Goal: Task Accomplishment & Management: Complete application form

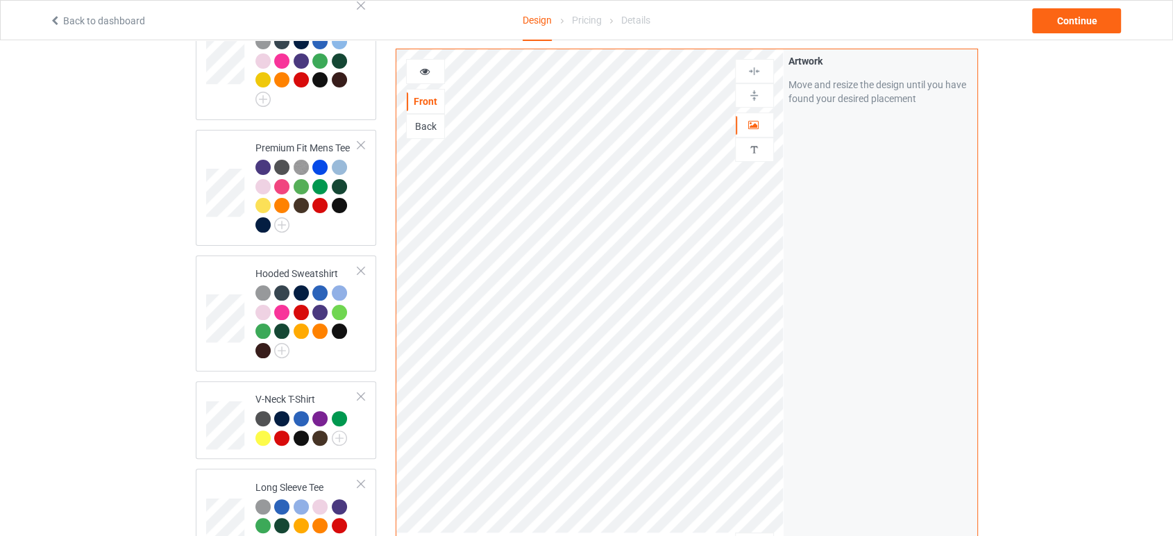
scroll to position [385, 0]
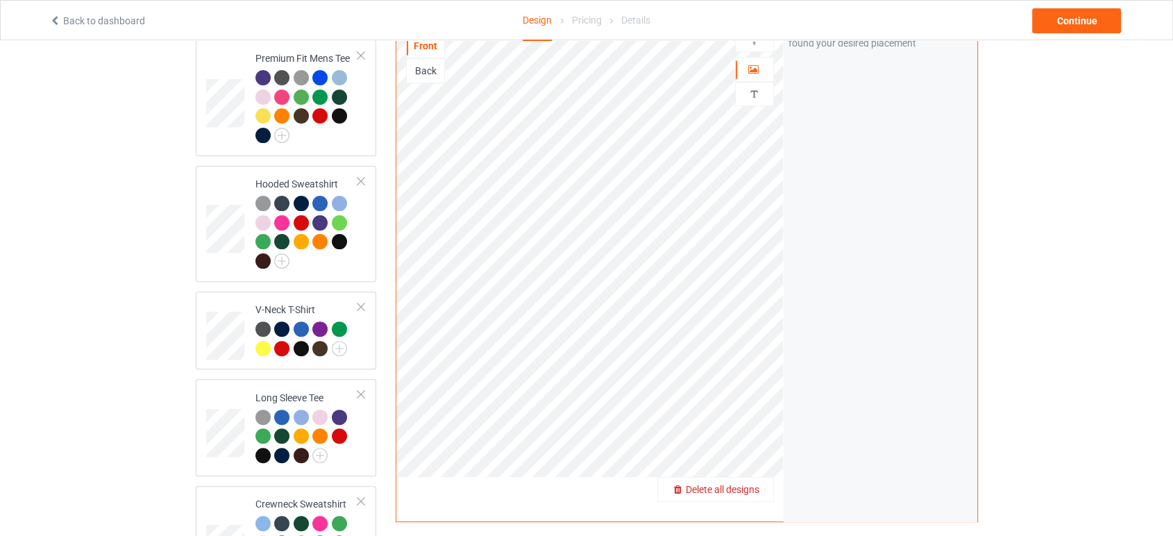
click at [762, 482] on div "Delete all designs" at bounding box center [715, 489] width 115 height 14
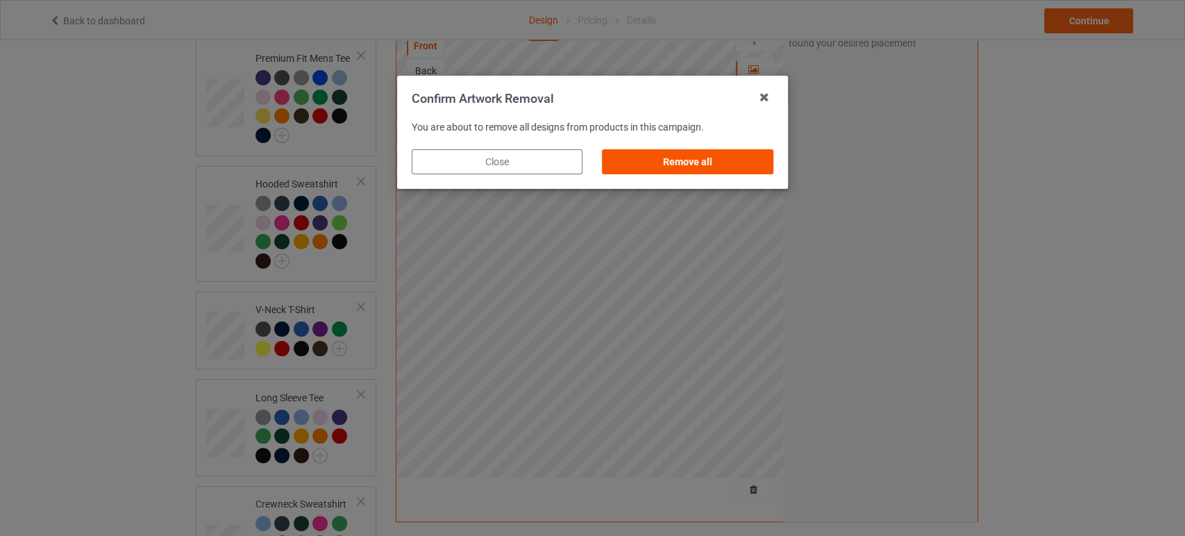
click at [741, 171] on div "Remove all" at bounding box center [688, 161] width 171 height 25
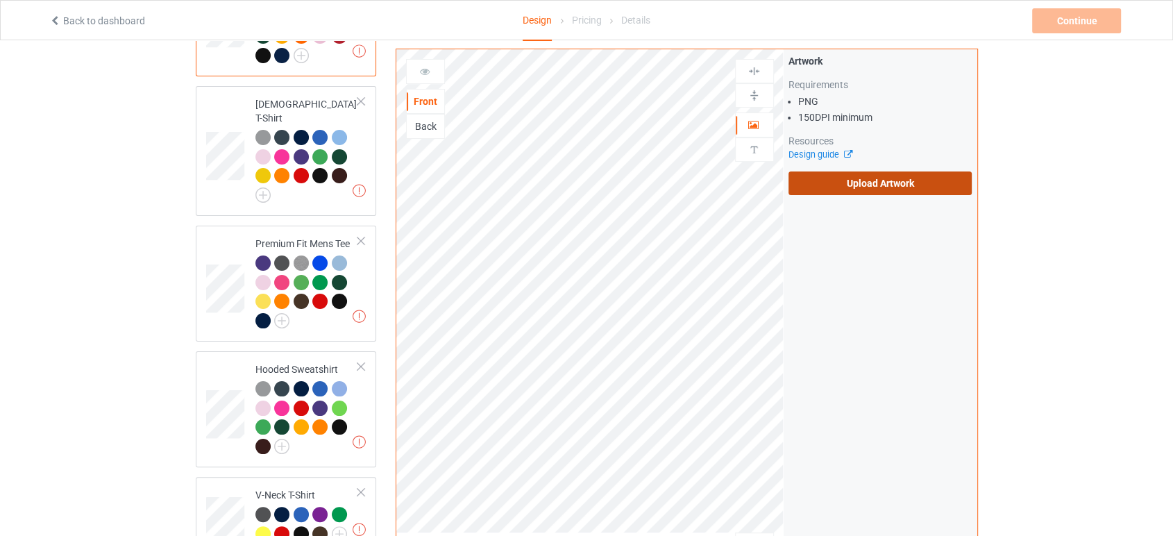
scroll to position [0, 0]
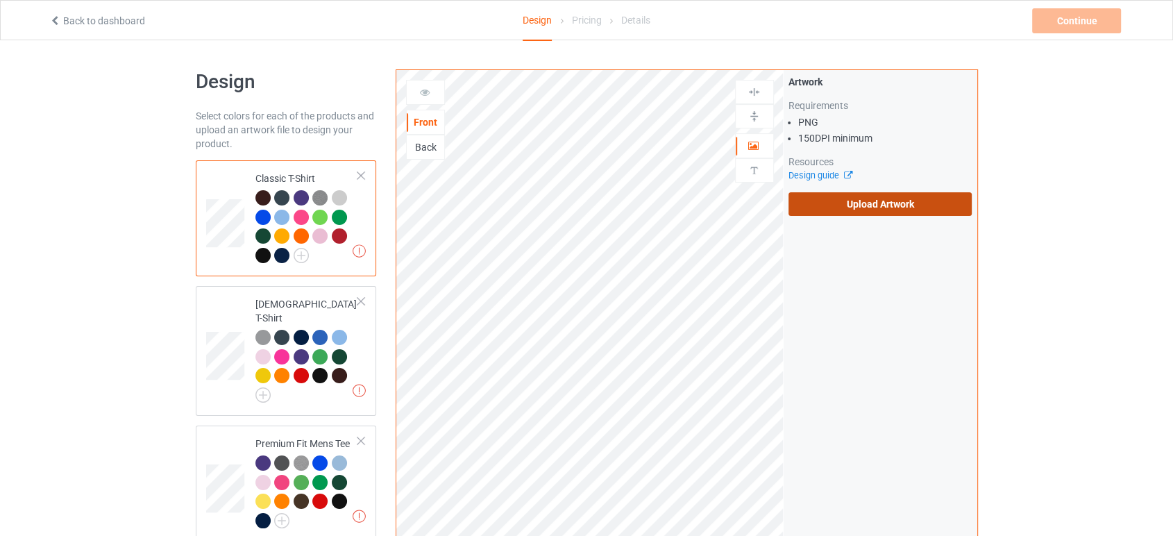
click at [859, 212] on label "Upload Artwork" at bounding box center [881, 204] width 184 height 24
click at [0, 0] on input "Upload Artwork" at bounding box center [0, 0] width 0 height 0
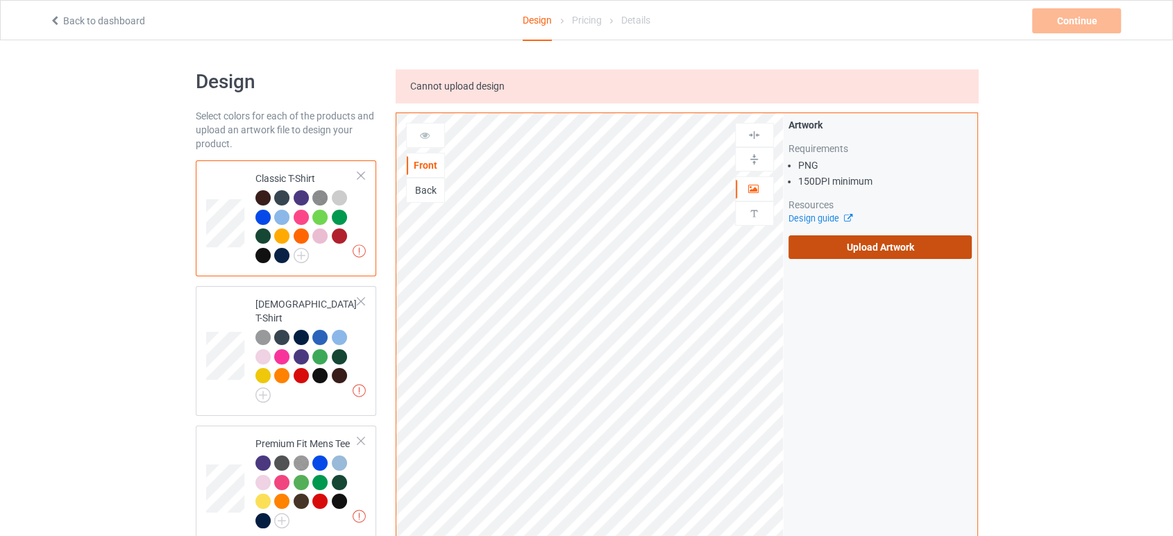
click at [833, 244] on label "Upload Artwork" at bounding box center [881, 247] width 184 height 24
click at [0, 0] on input "Upload Artwork" at bounding box center [0, 0] width 0 height 0
click at [907, 241] on label "Upload Artwork" at bounding box center [881, 247] width 184 height 24
click at [0, 0] on input "Upload Artwork" at bounding box center [0, 0] width 0 height 0
click at [864, 244] on label "Upload Artwork" at bounding box center [881, 247] width 184 height 24
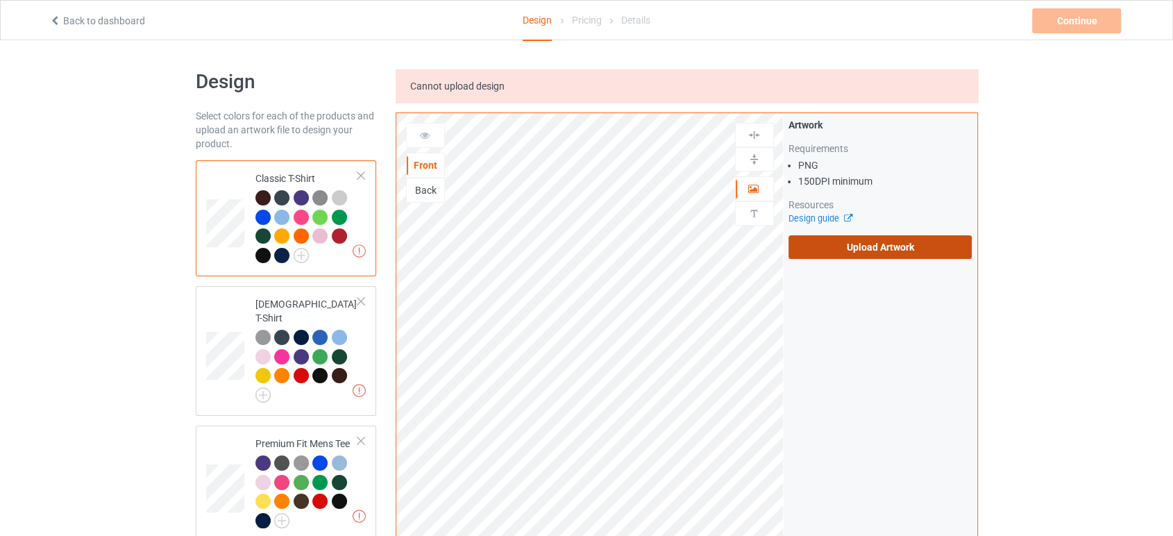
click at [0, 0] on input "Upload Artwork" at bounding box center [0, 0] width 0 height 0
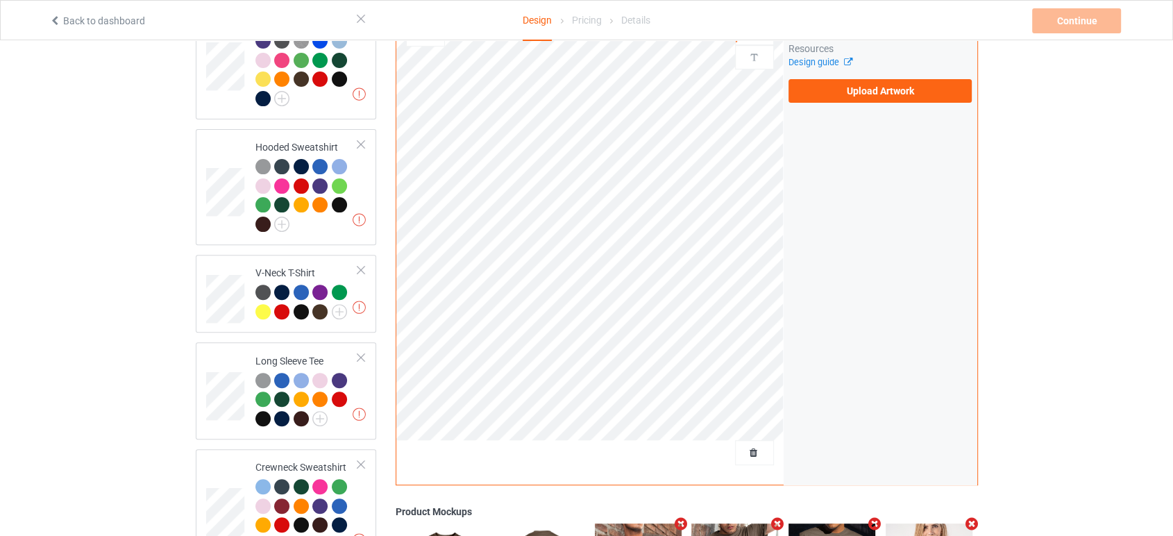
scroll to position [616, 0]
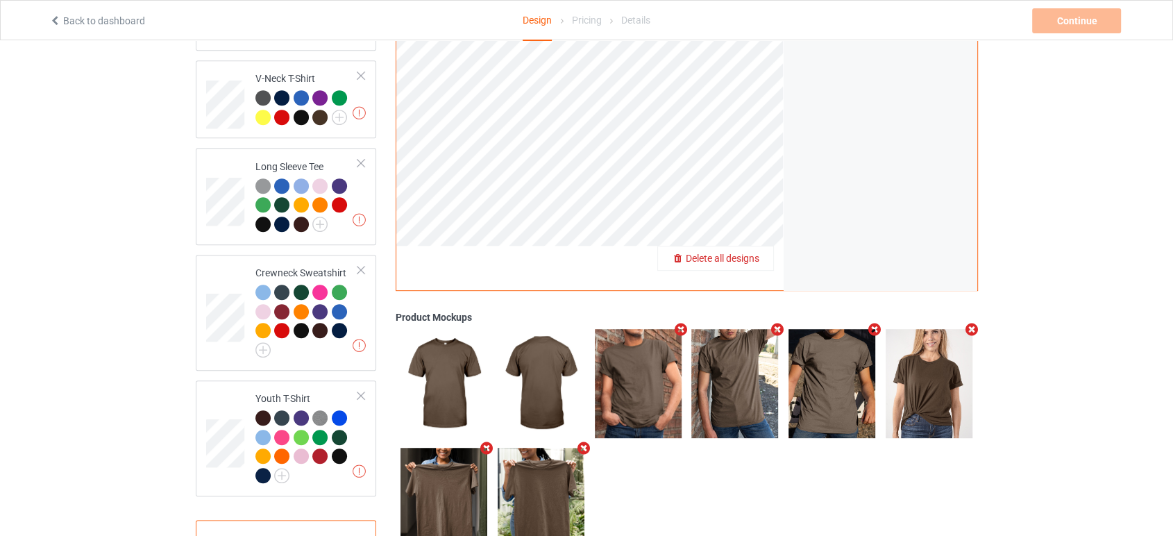
click at [757, 253] on span "Delete all designs" at bounding box center [723, 258] width 74 height 11
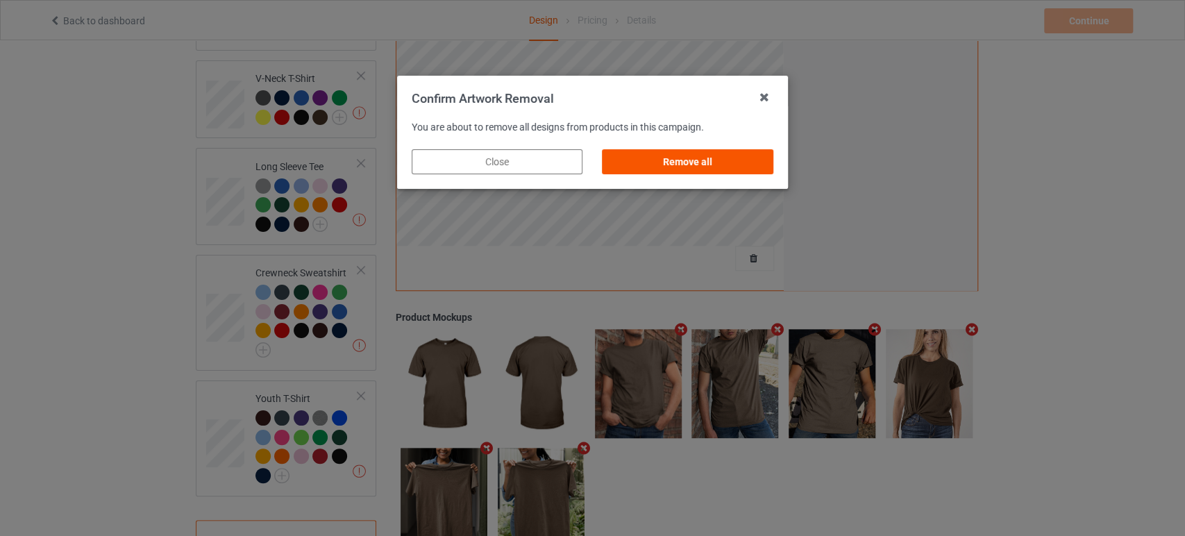
click at [722, 156] on div "Remove all" at bounding box center [688, 161] width 171 height 25
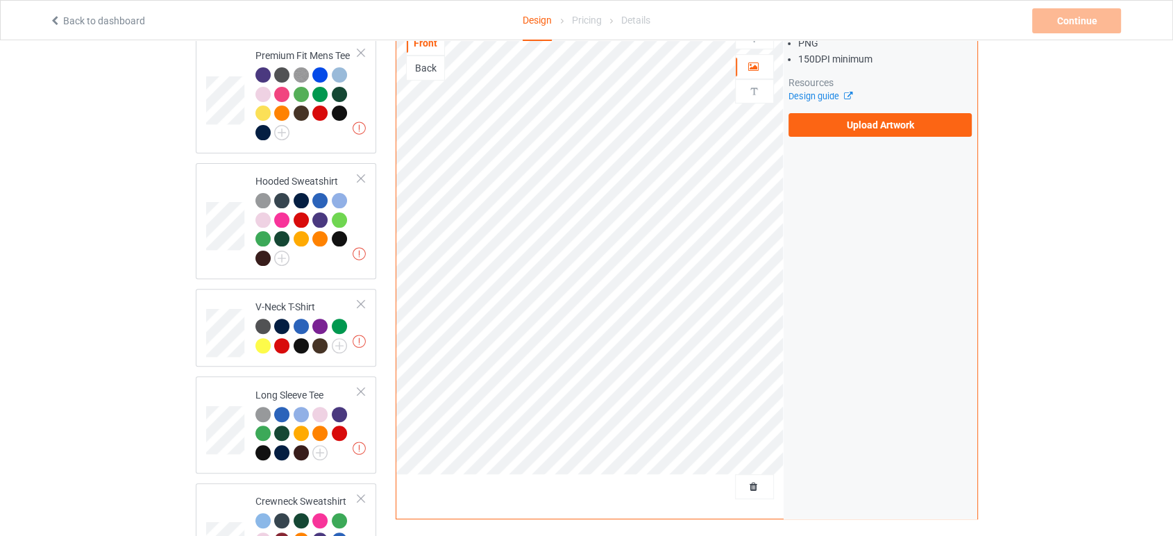
scroll to position [231, 0]
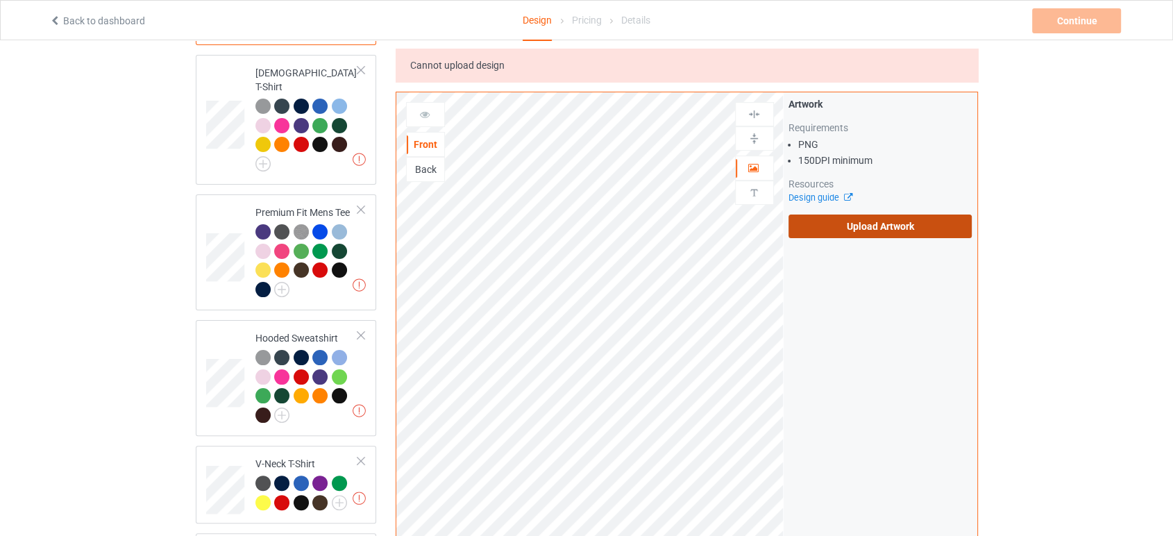
click at [827, 230] on label "Upload Artwork" at bounding box center [881, 227] width 184 height 24
click at [0, 0] on input "Upload Artwork" at bounding box center [0, 0] width 0 height 0
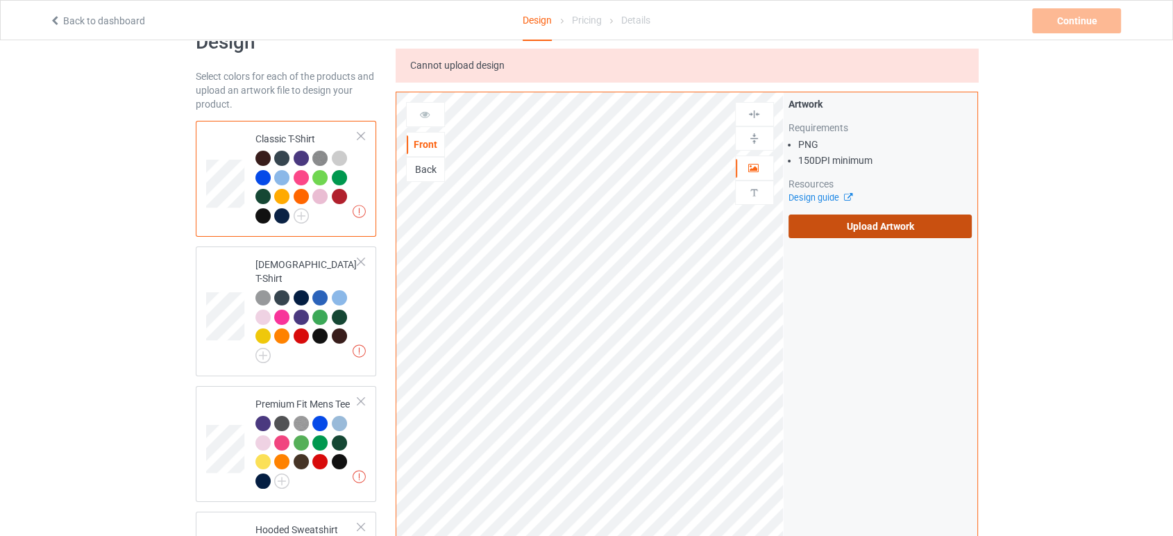
scroll to position [0, 0]
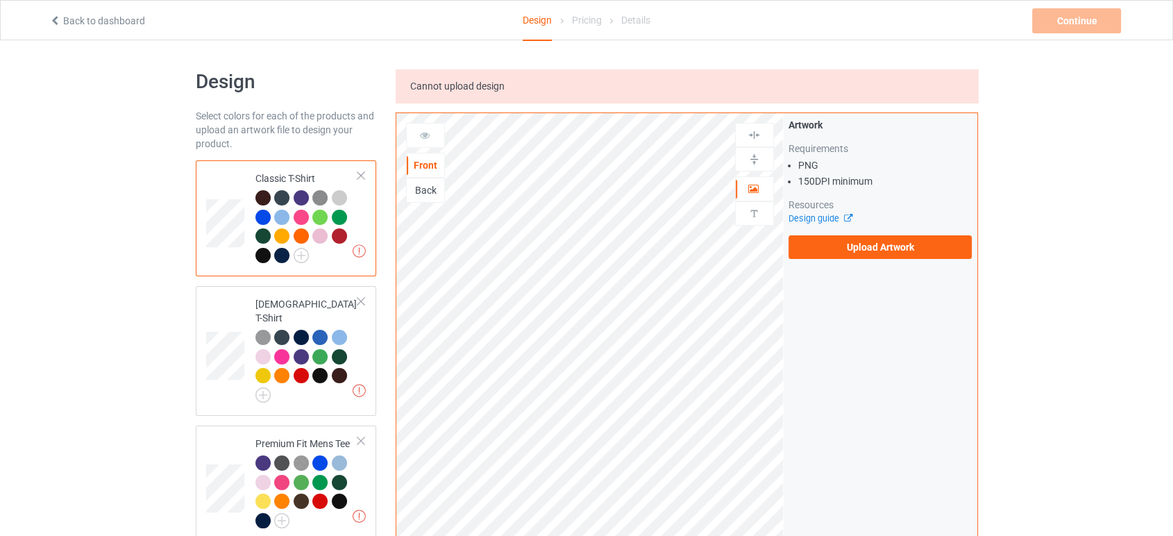
click at [83, 18] on link "Back to dashboard" at bounding box center [97, 20] width 96 height 11
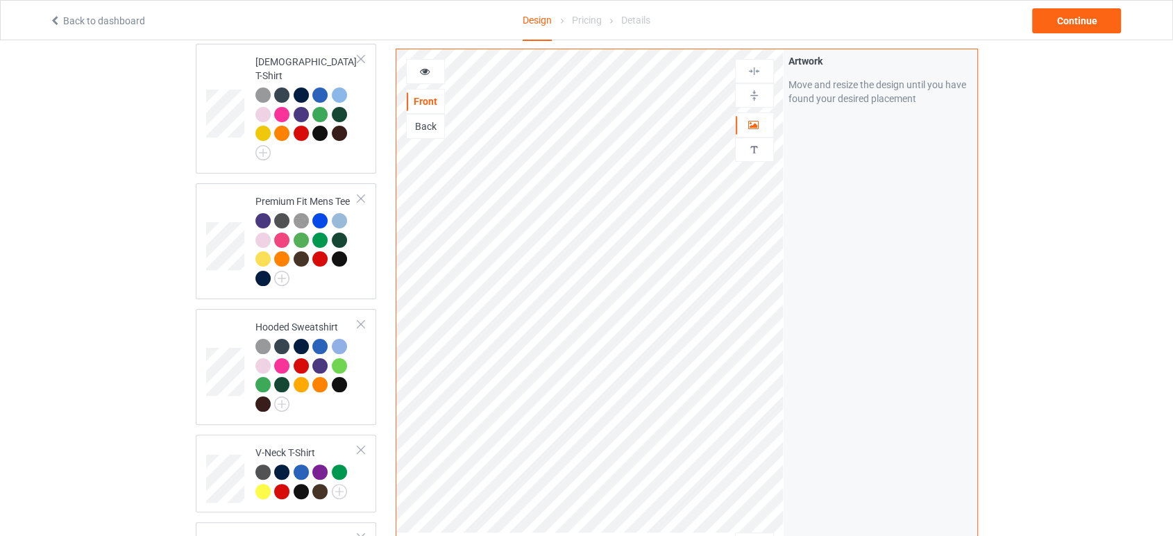
scroll to position [385, 0]
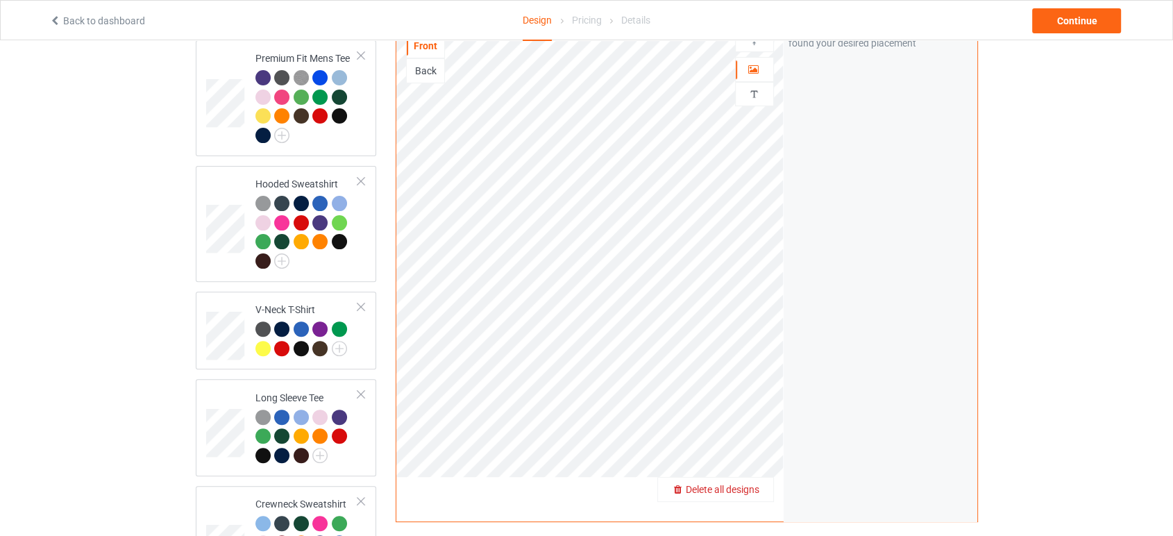
click at [753, 484] on span "Delete all designs" at bounding box center [723, 489] width 74 height 11
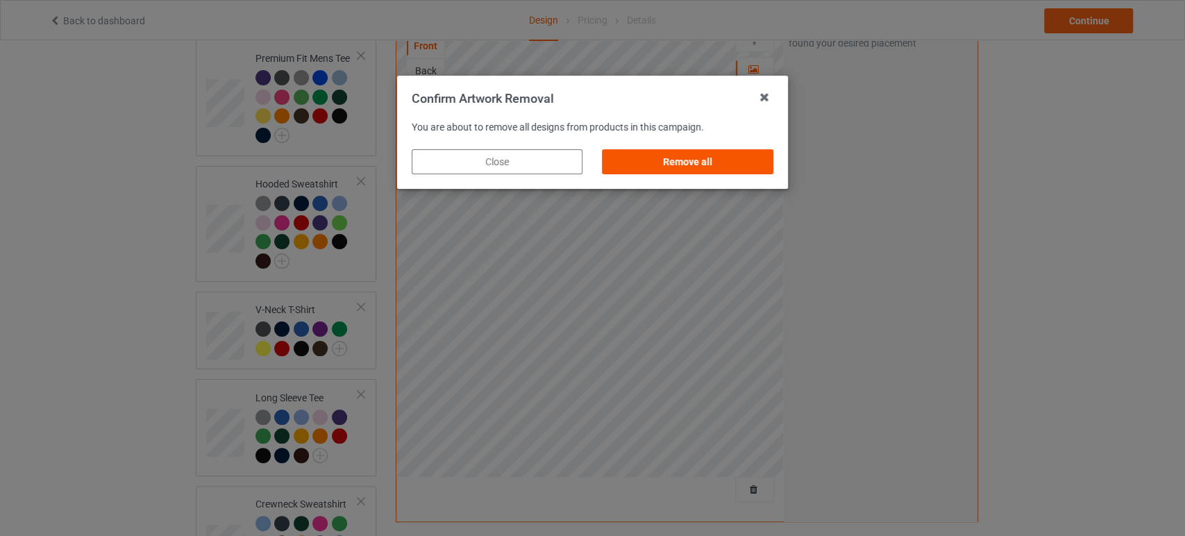
click at [732, 156] on div "Remove all" at bounding box center [688, 161] width 171 height 25
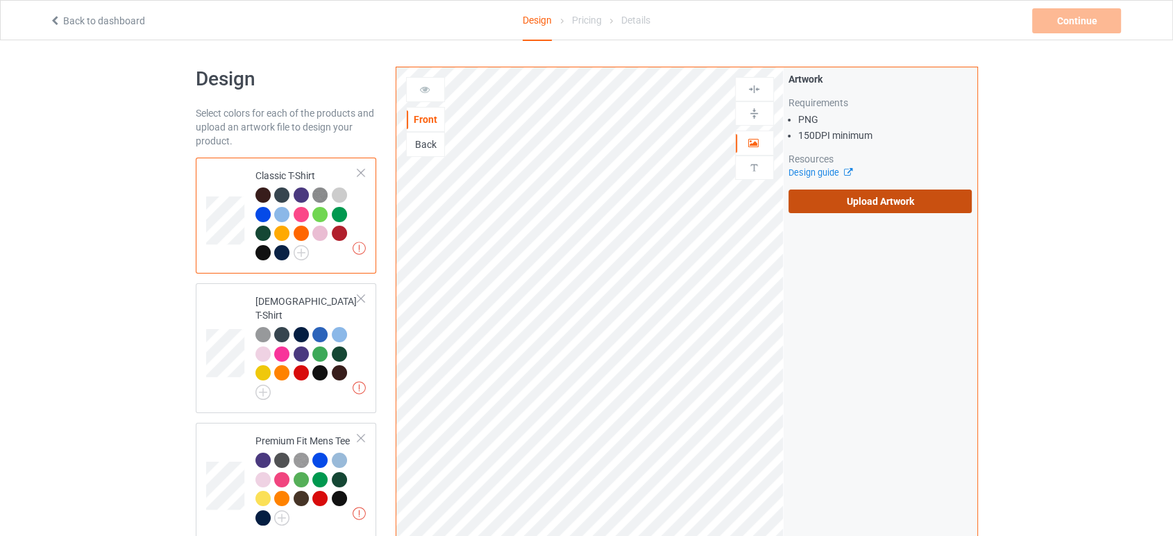
scroll to position [0, 0]
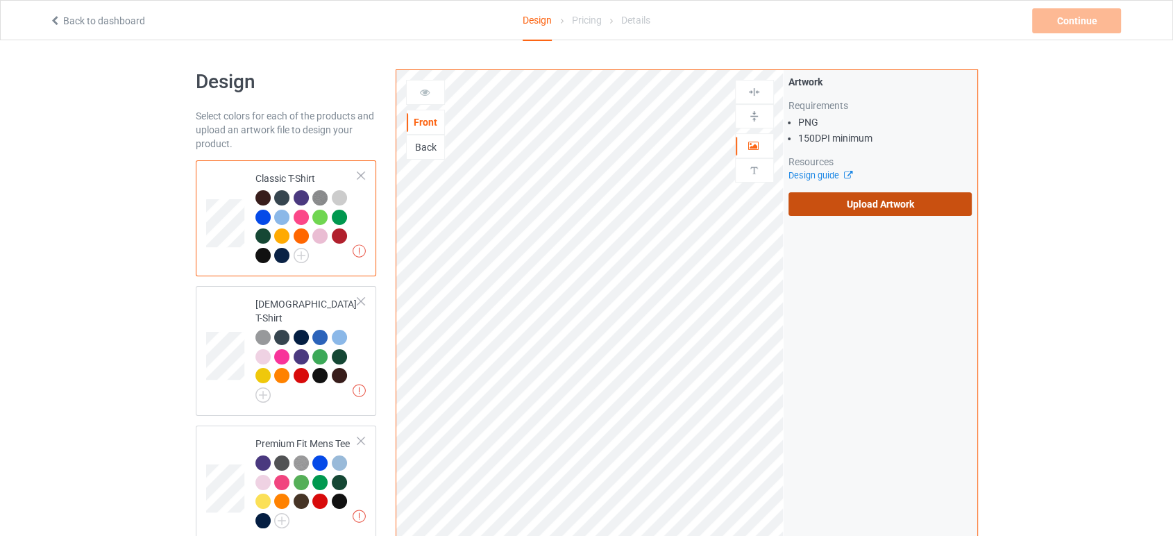
click at [815, 194] on label "Upload Artwork" at bounding box center [881, 204] width 184 height 24
click at [0, 0] on input "Upload Artwork" at bounding box center [0, 0] width 0 height 0
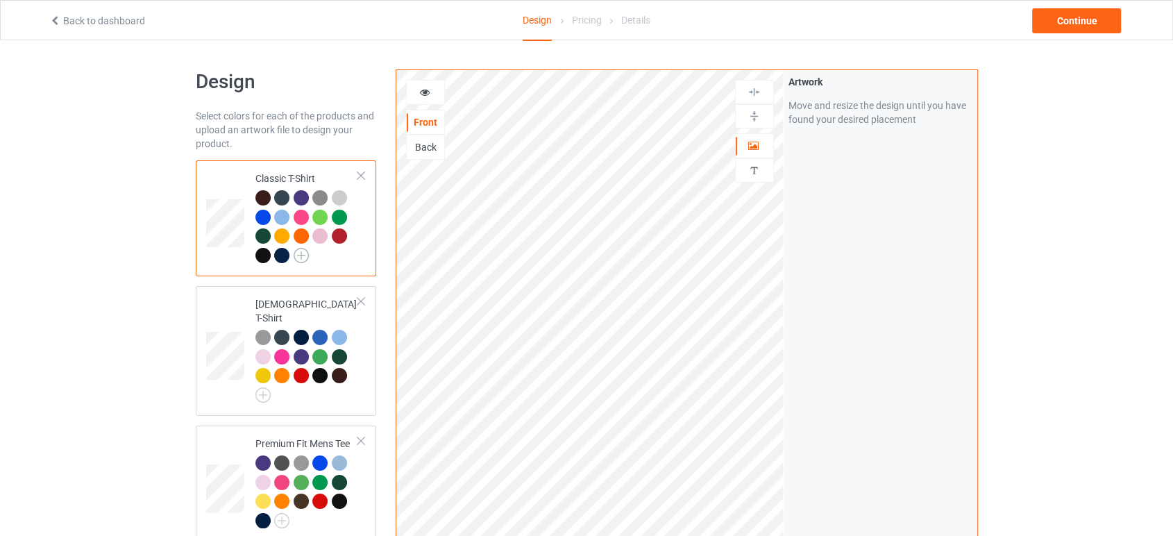
click at [302, 251] on img at bounding box center [301, 255] width 15 height 15
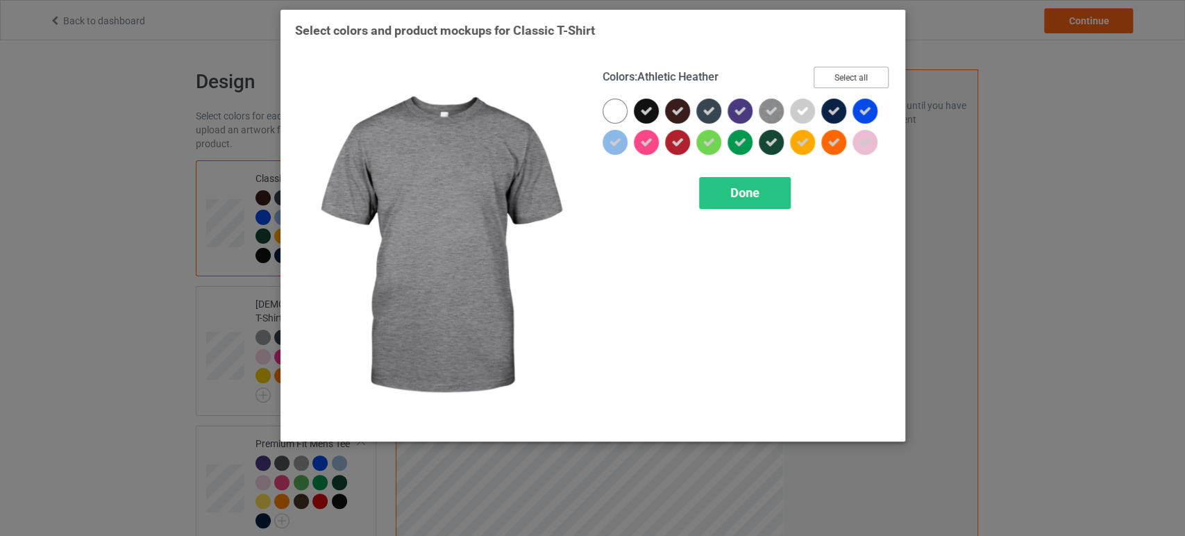
click at [830, 78] on button "Select all" at bounding box center [851, 78] width 75 height 22
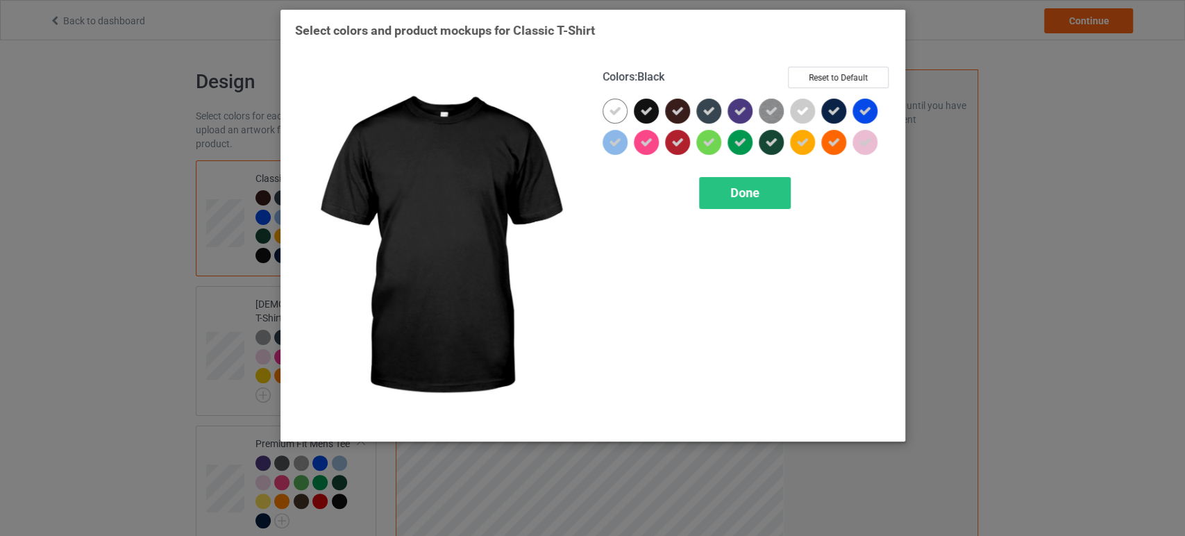
click at [643, 109] on icon at bounding box center [646, 111] width 12 height 12
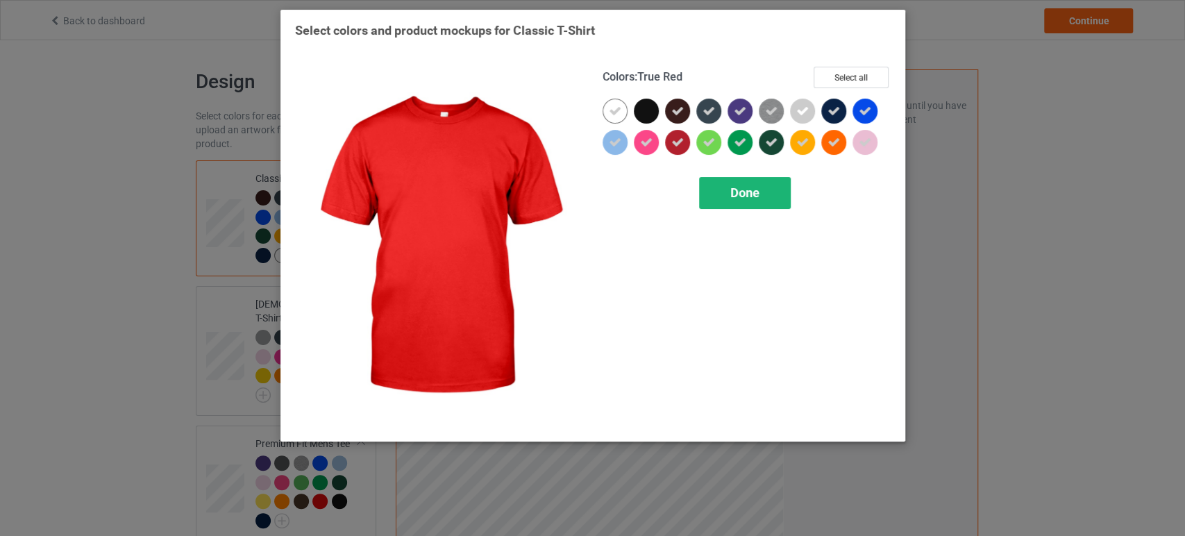
click at [728, 185] on div "Done" at bounding box center [745, 193] width 92 height 32
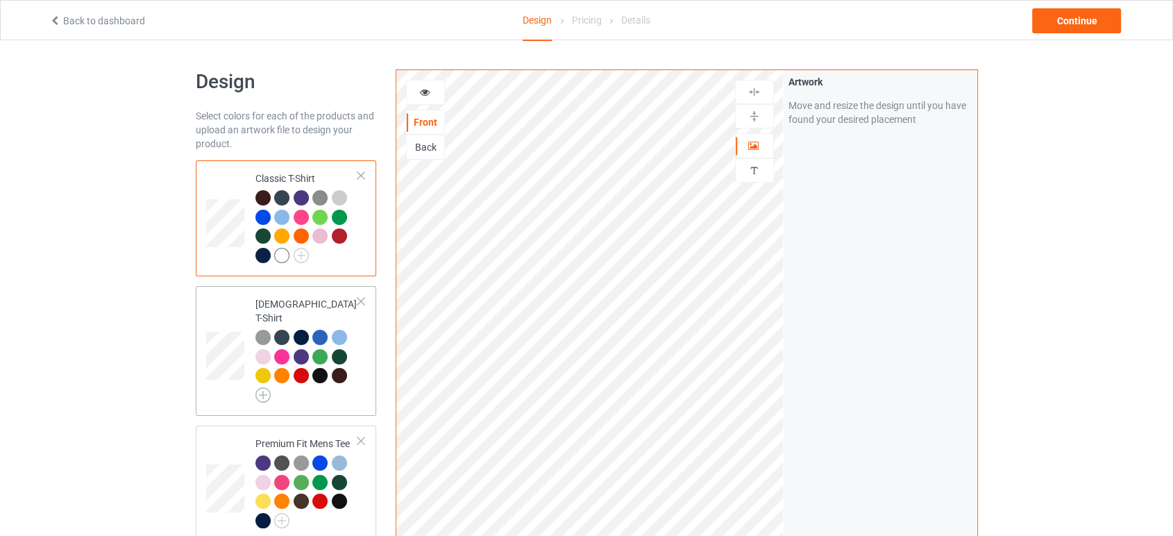
click at [253, 386] on td "[DEMOGRAPHIC_DATA] T-Shirt" at bounding box center [307, 351] width 119 height 119
click at [266, 387] on img at bounding box center [262, 394] width 15 height 15
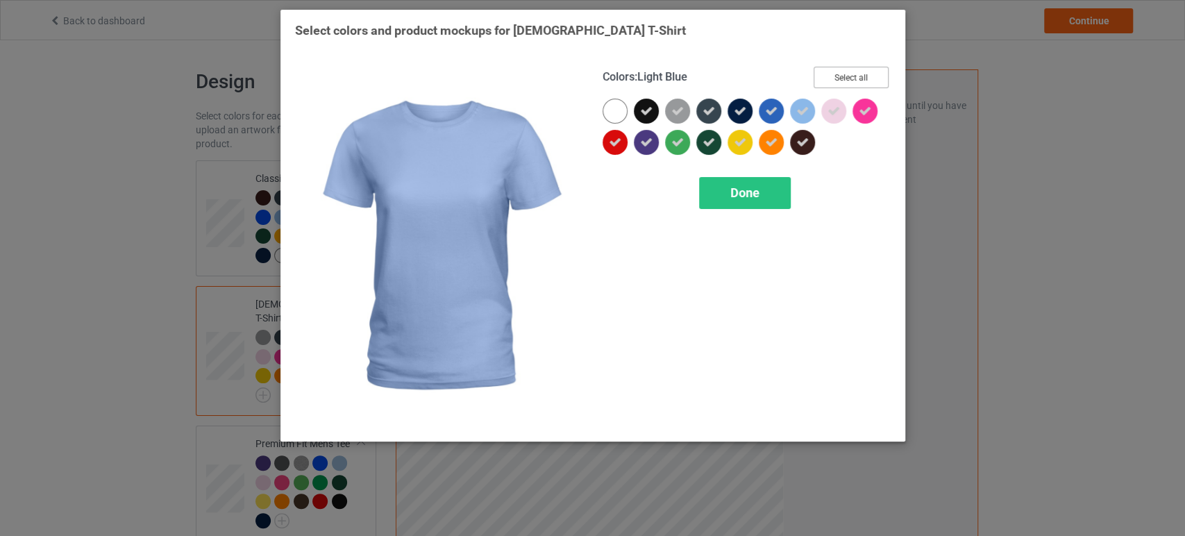
click at [833, 67] on button "Select all" at bounding box center [851, 78] width 75 height 22
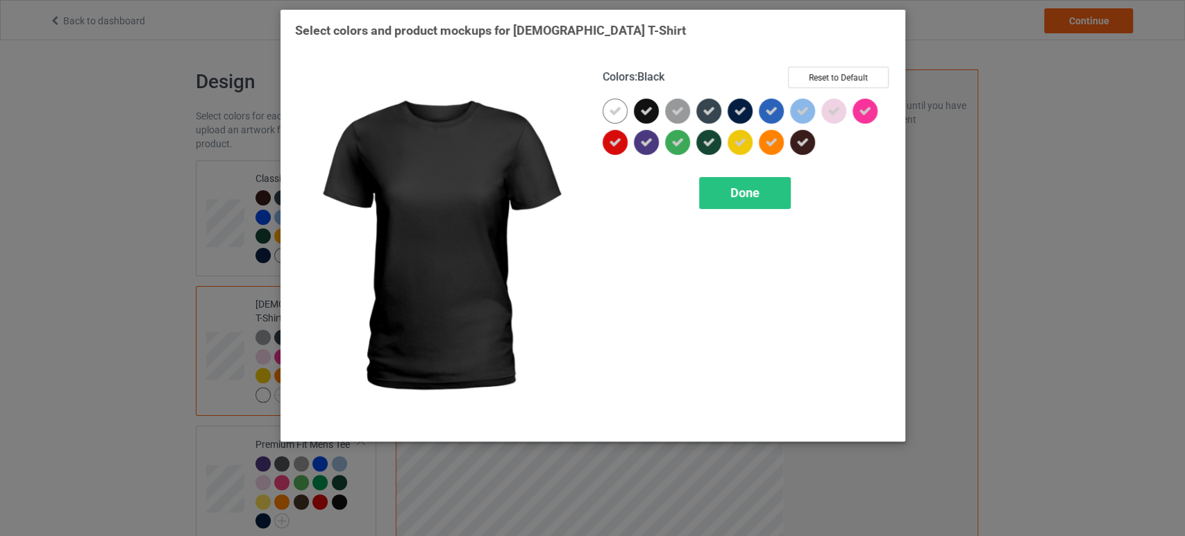
click at [654, 108] on div at bounding box center [646, 111] width 25 height 25
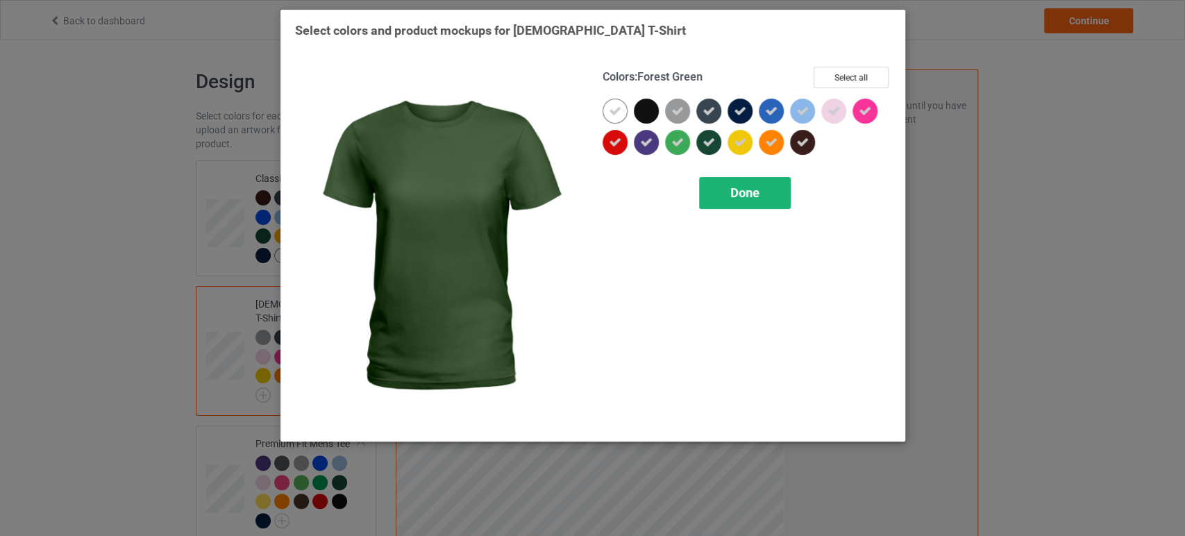
click at [729, 185] on div "Done" at bounding box center [745, 193] width 92 height 32
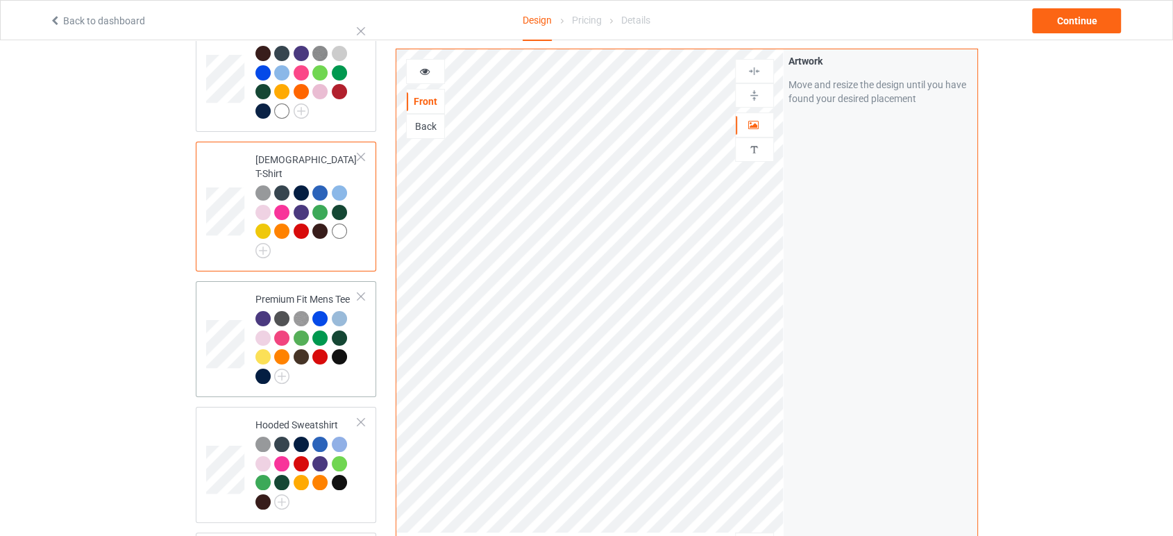
scroll to position [154, 0]
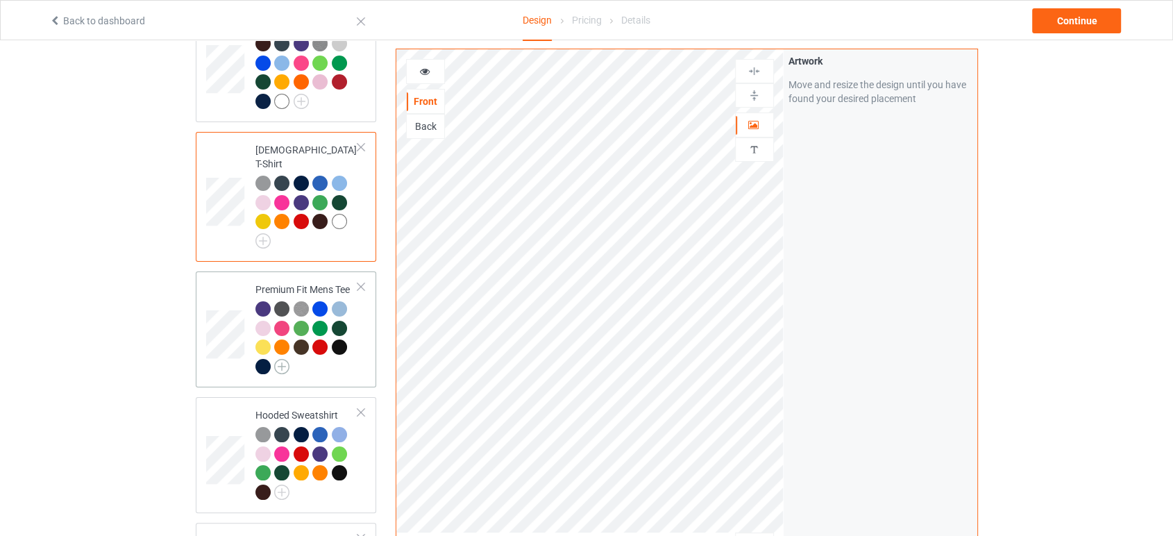
click at [280, 359] on img at bounding box center [281, 366] width 15 height 15
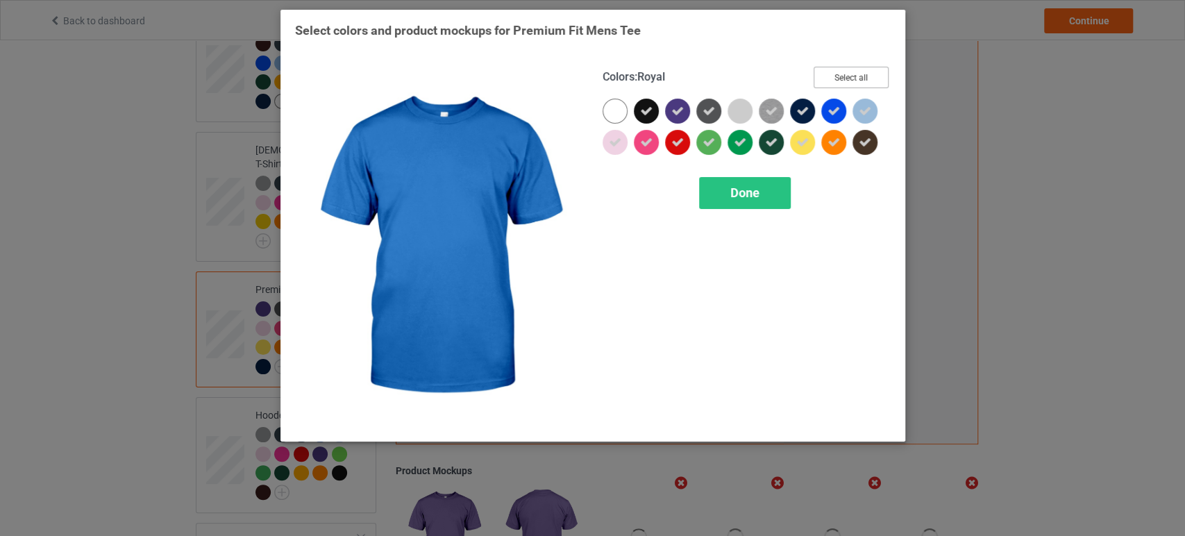
click at [850, 82] on button "Select all" at bounding box center [851, 78] width 75 height 22
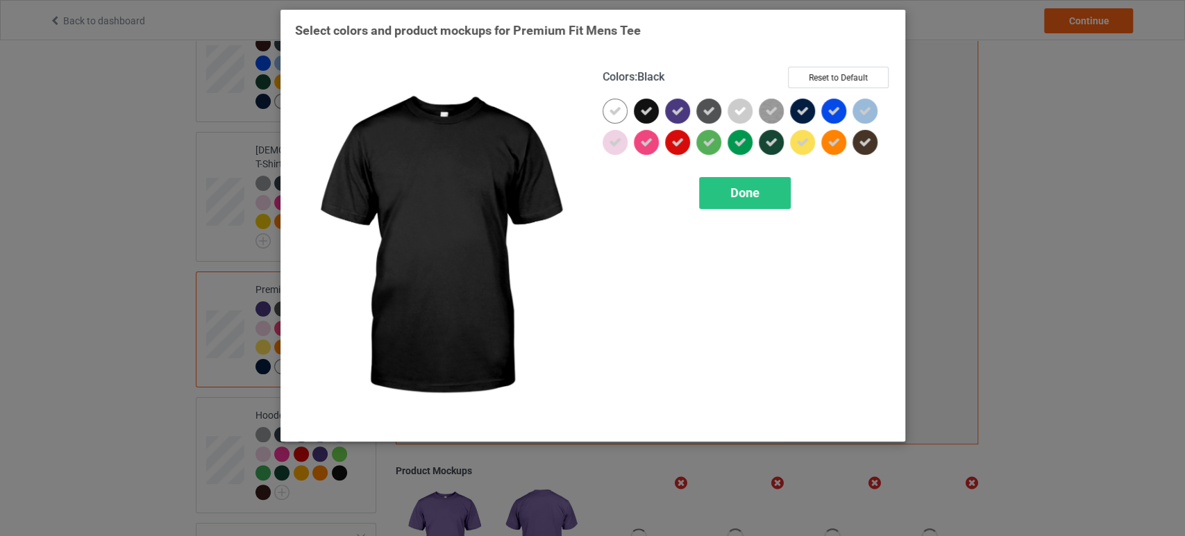
click at [640, 108] on icon at bounding box center [646, 111] width 12 height 12
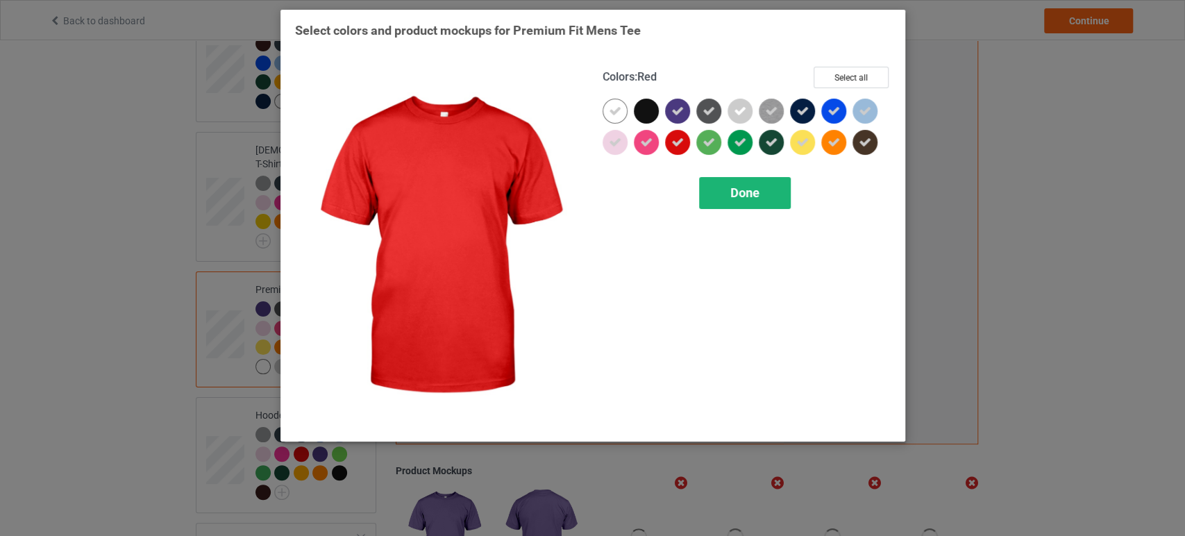
click at [703, 185] on div "Done" at bounding box center [745, 193] width 92 height 32
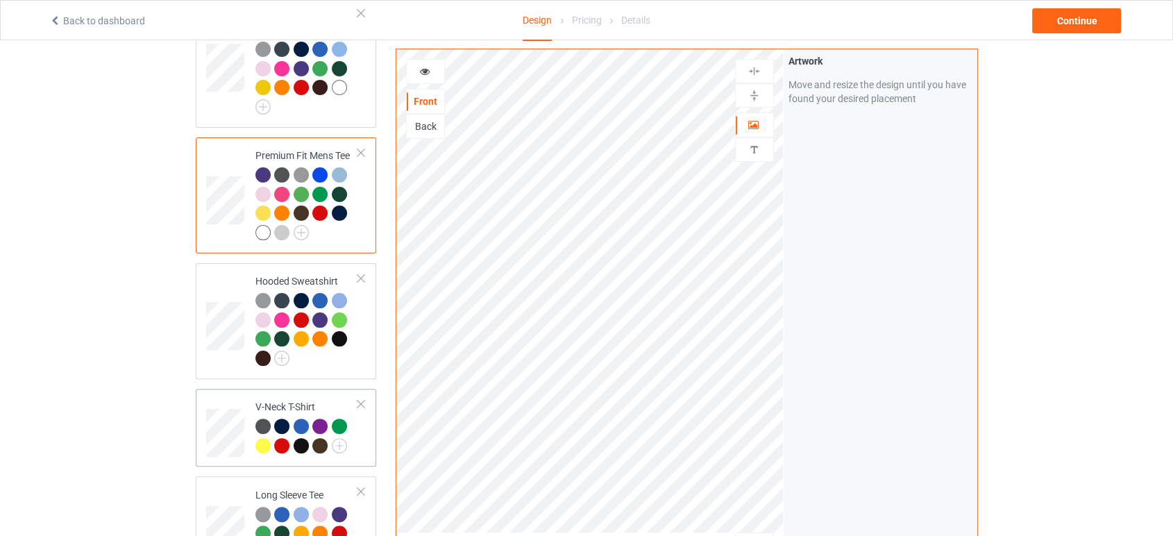
scroll to position [308, 0]
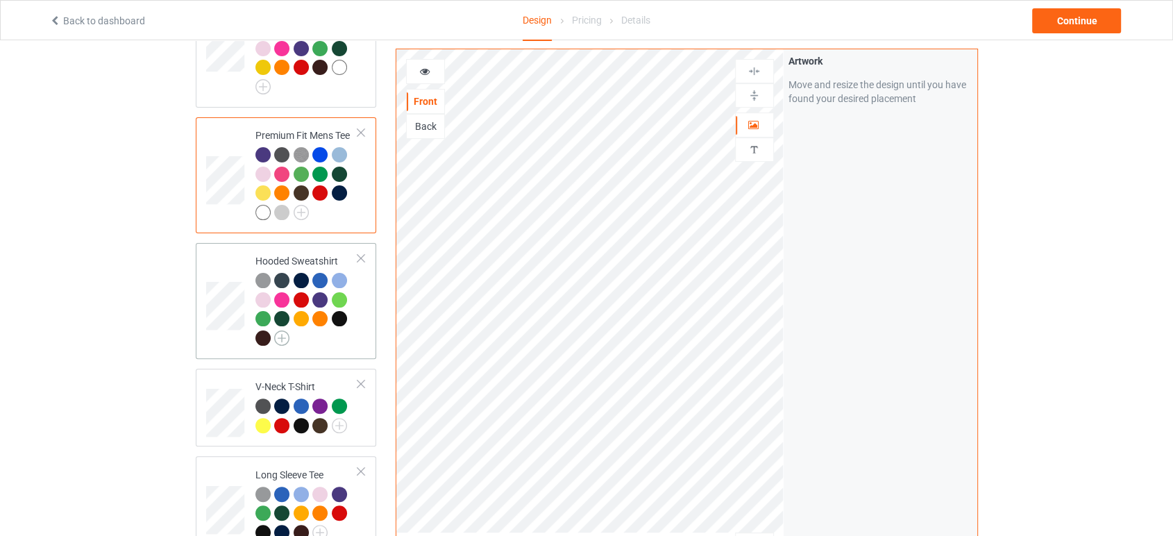
click at [279, 330] on img at bounding box center [281, 337] width 15 height 15
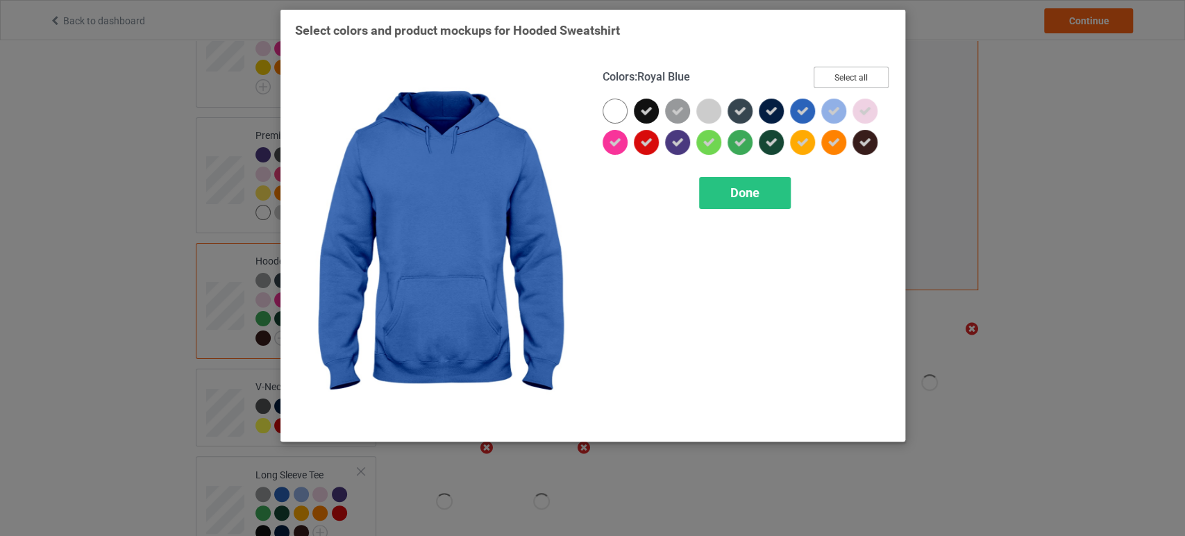
click at [856, 70] on button "Select all" at bounding box center [851, 78] width 75 height 22
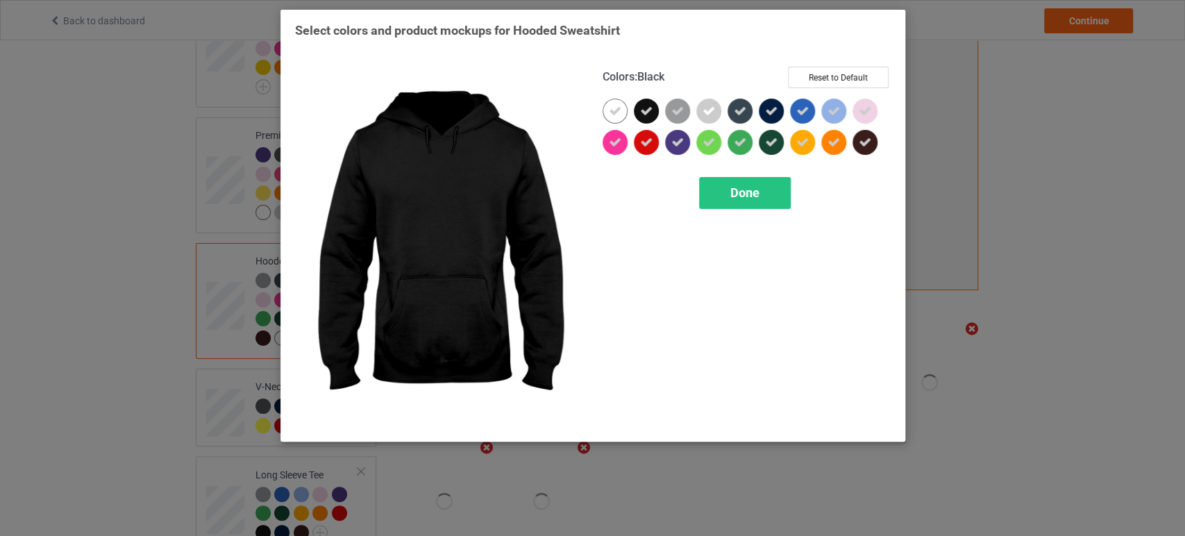
click at [650, 114] on icon at bounding box center [646, 111] width 12 height 12
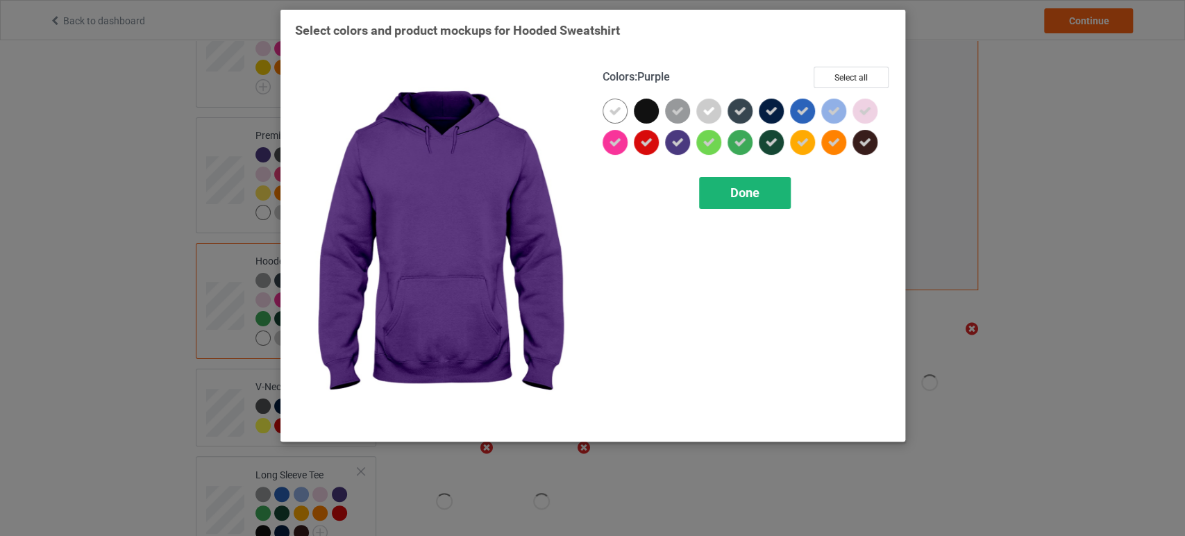
click at [709, 183] on div "Done" at bounding box center [745, 193] width 92 height 32
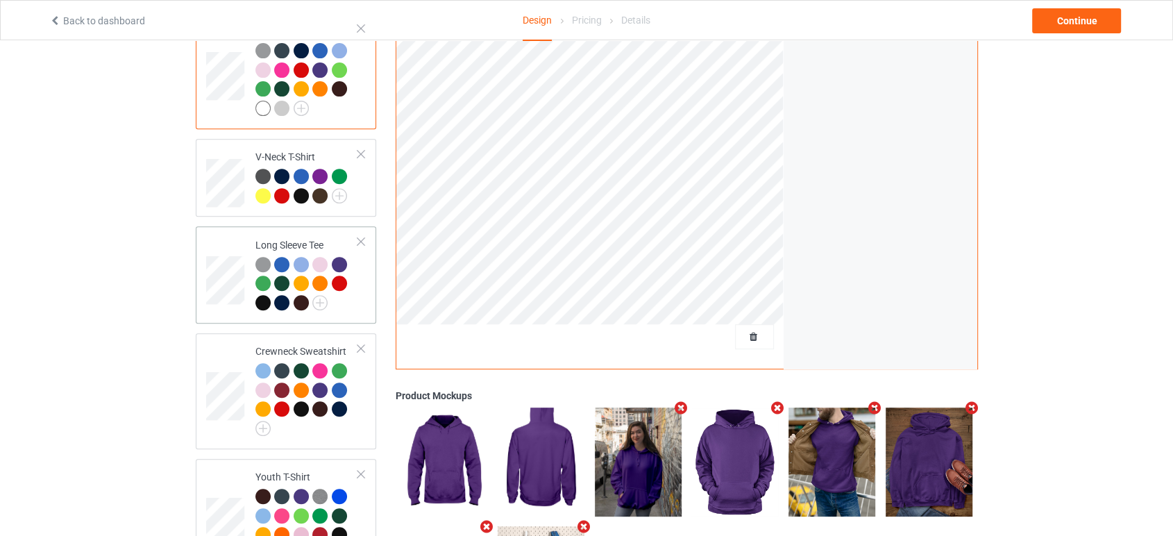
scroll to position [539, 0]
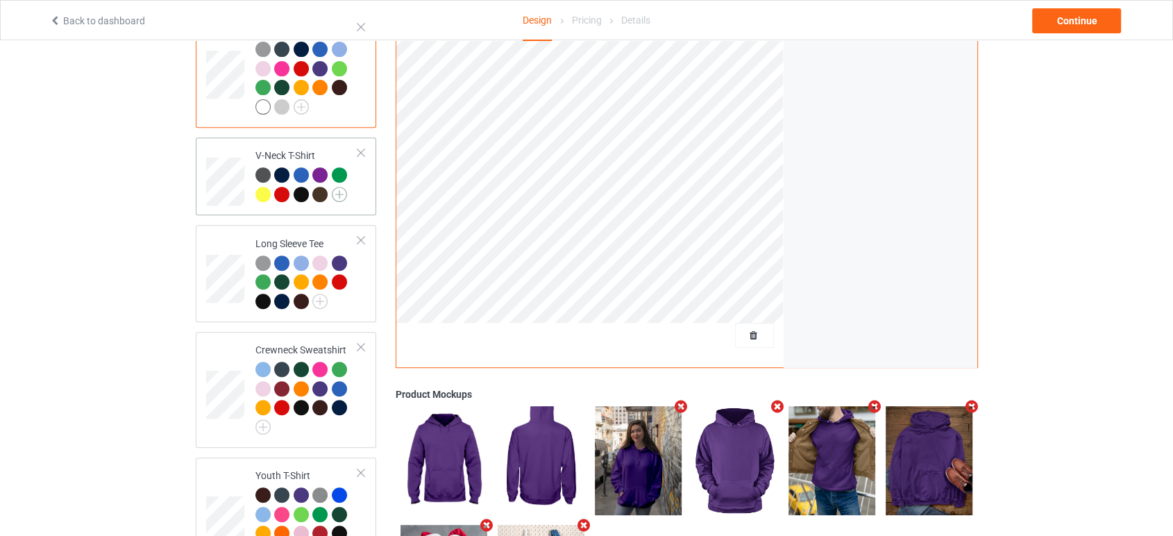
click at [333, 187] on img at bounding box center [339, 194] width 15 height 15
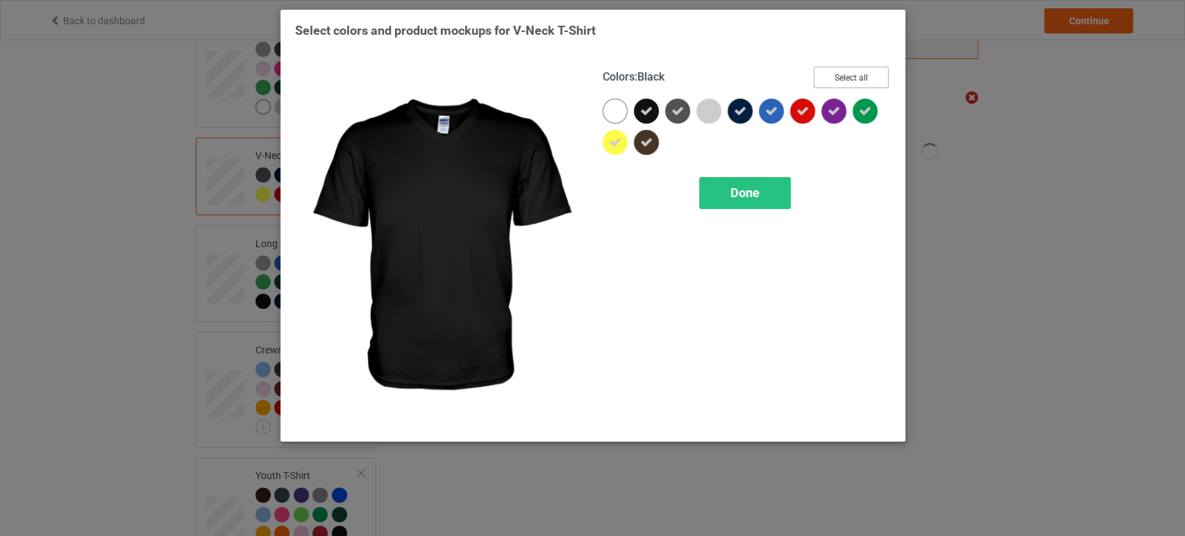
click at [843, 72] on button "Select all" at bounding box center [851, 78] width 75 height 22
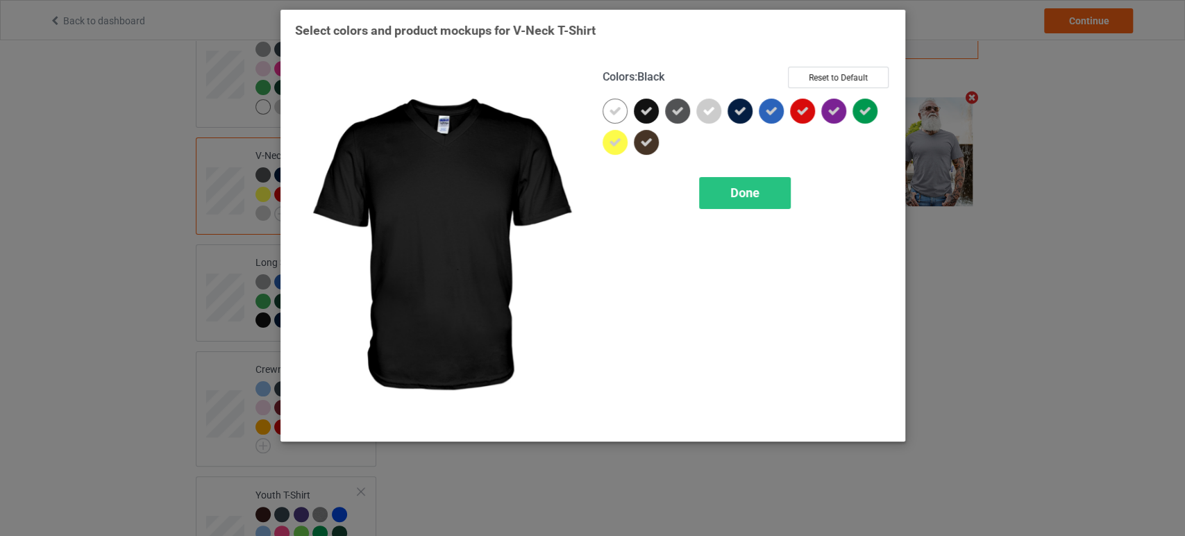
click at [651, 115] on icon at bounding box center [646, 111] width 12 height 12
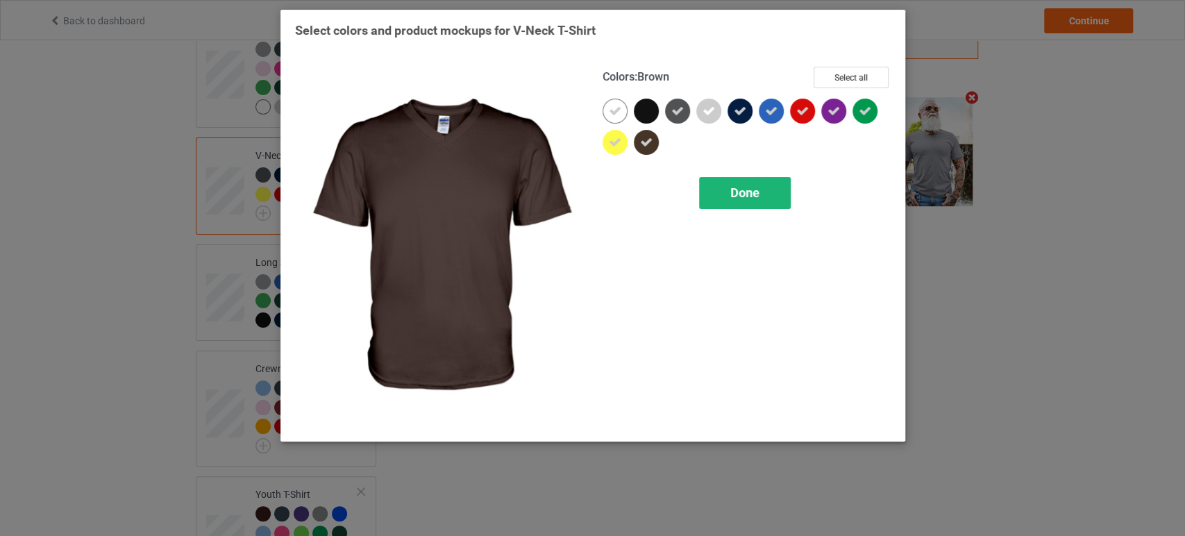
click at [725, 190] on div "Done" at bounding box center [745, 193] width 92 height 32
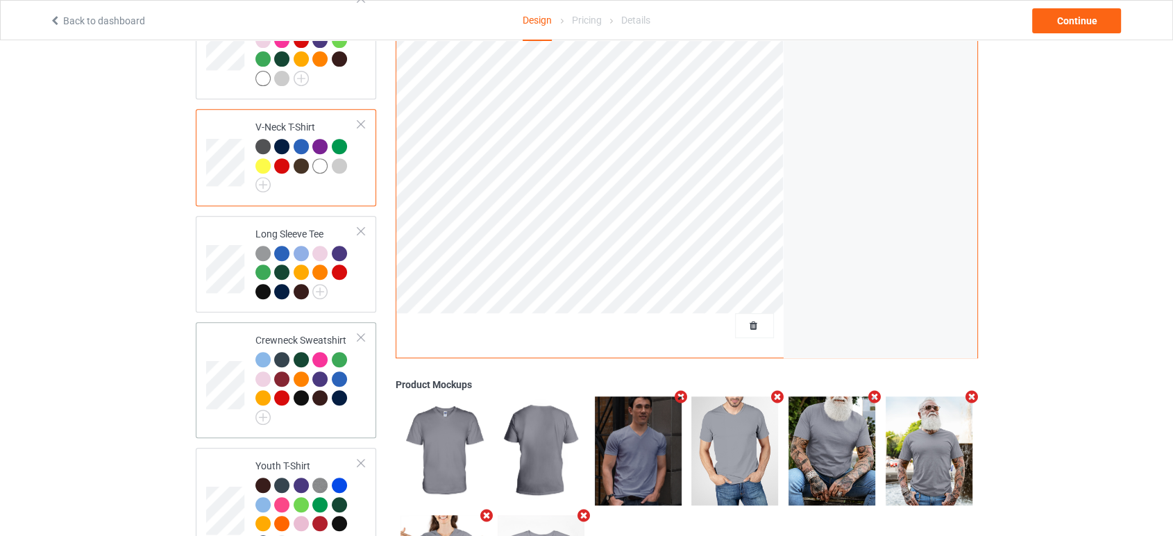
scroll to position [616, 0]
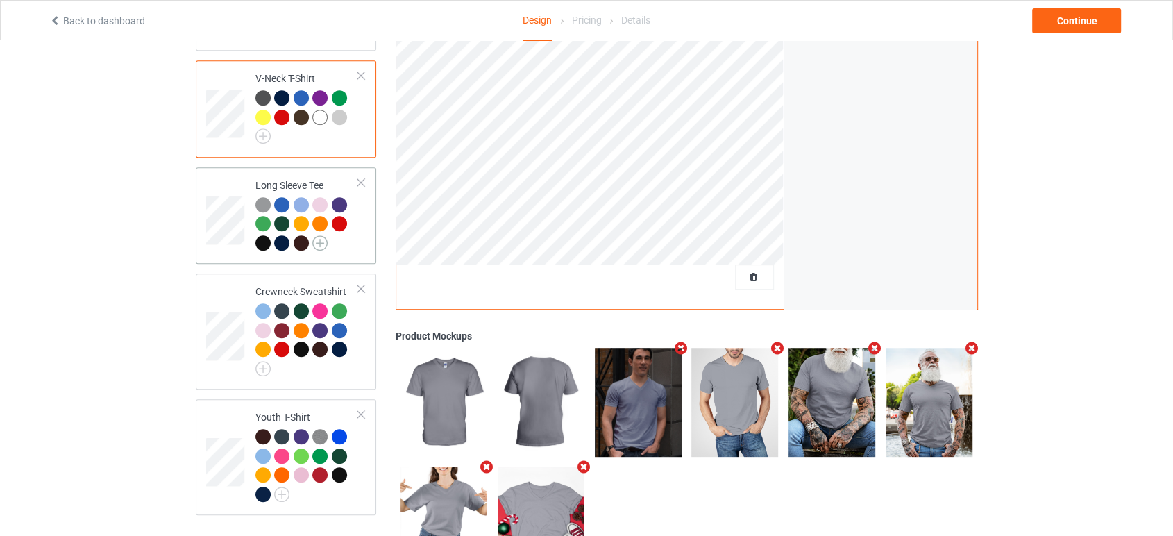
click at [317, 235] on img at bounding box center [319, 242] width 15 height 15
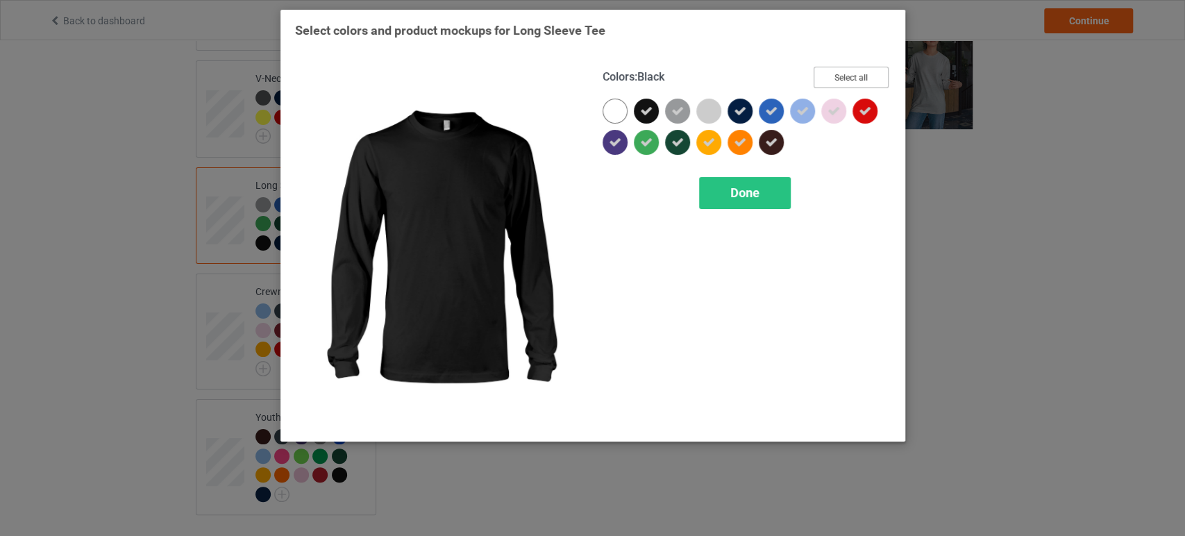
click at [832, 76] on button "Select all" at bounding box center [851, 78] width 75 height 22
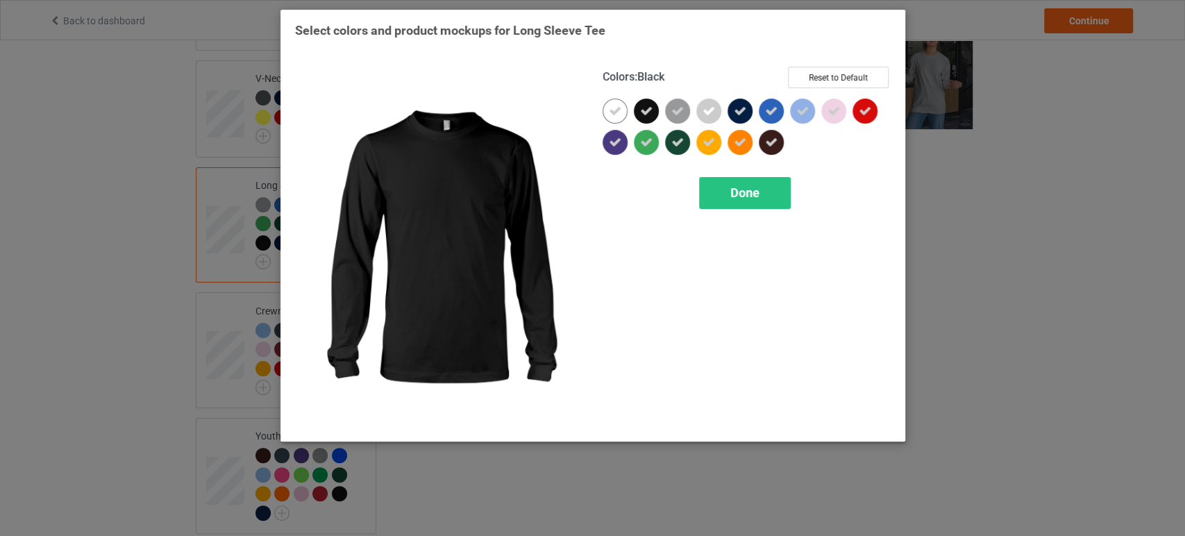
click at [640, 108] on icon at bounding box center [646, 111] width 12 height 12
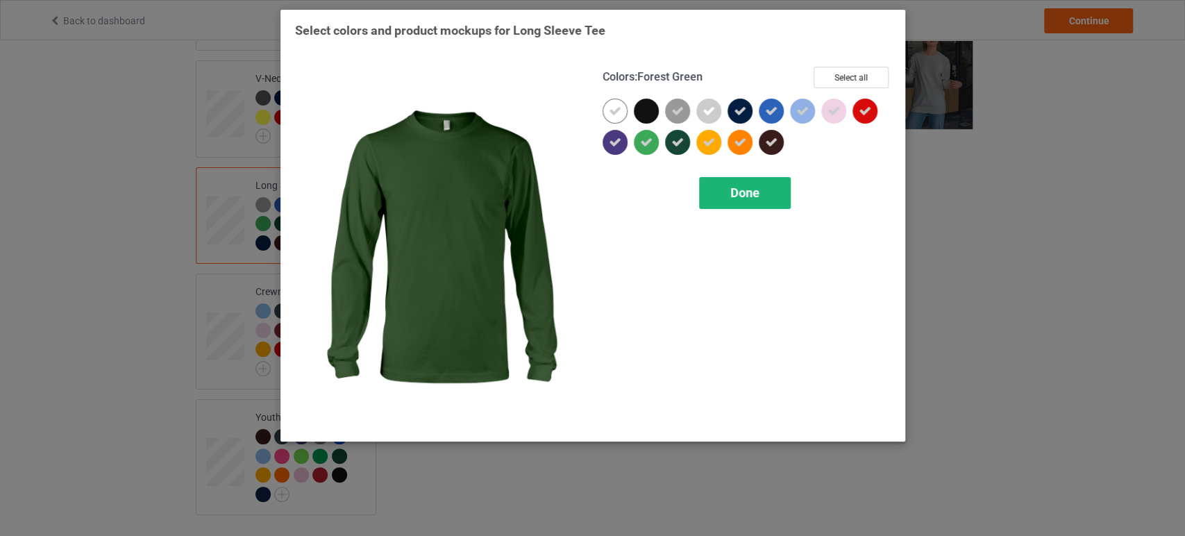
click at [713, 190] on div "Done" at bounding box center [745, 193] width 92 height 32
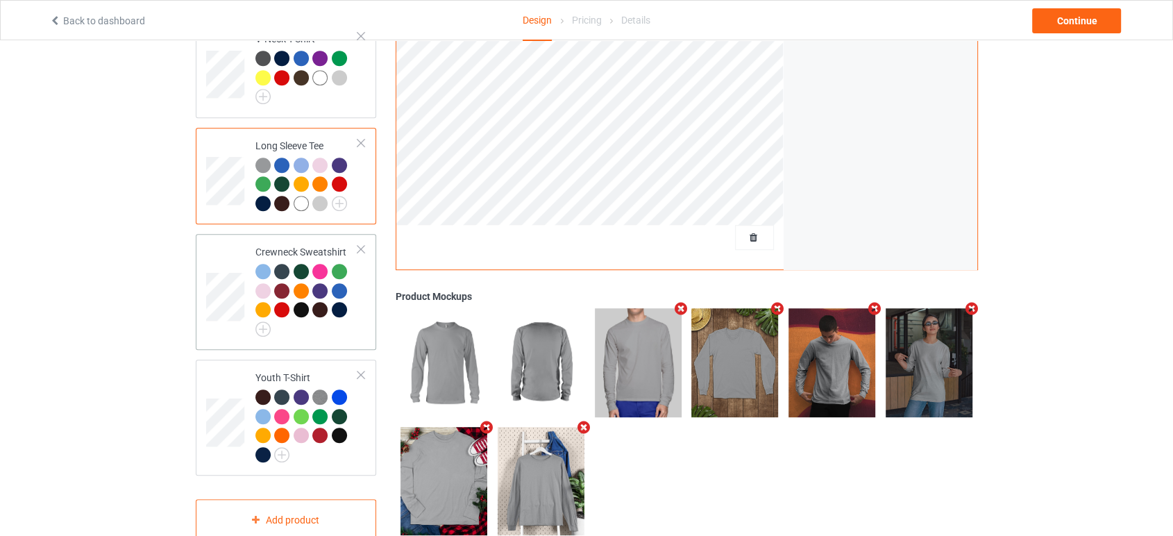
scroll to position [678, 0]
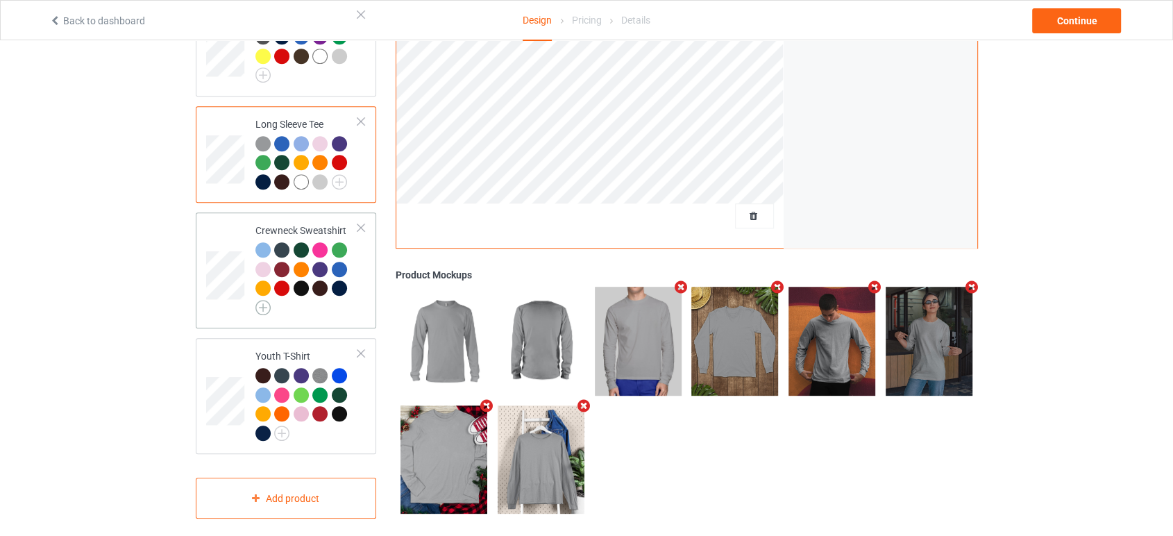
click at [264, 300] on img at bounding box center [262, 307] width 15 height 15
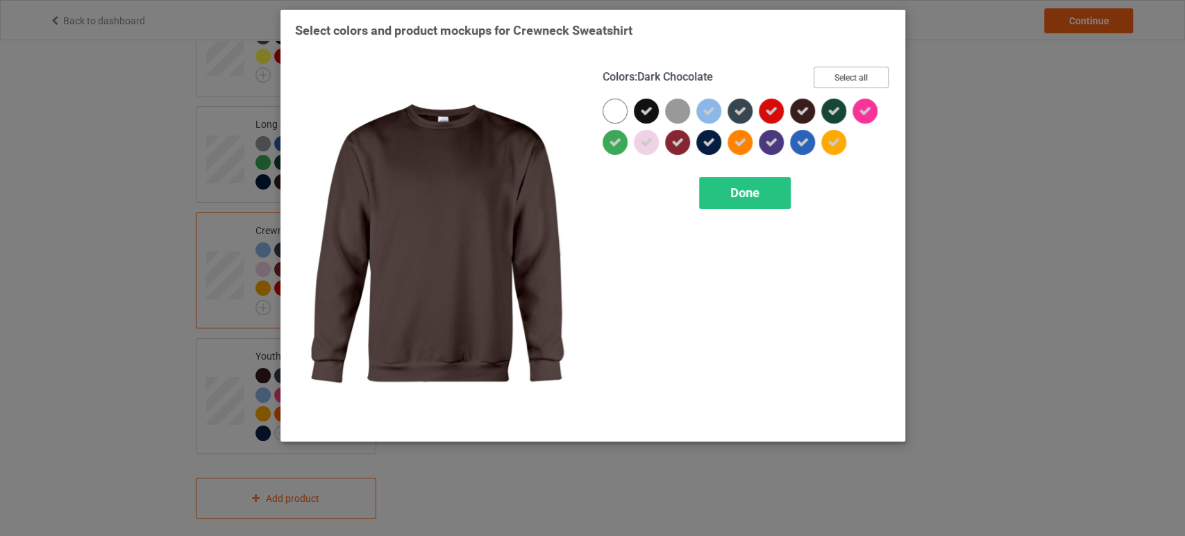
click at [822, 82] on button "Select all" at bounding box center [851, 78] width 75 height 22
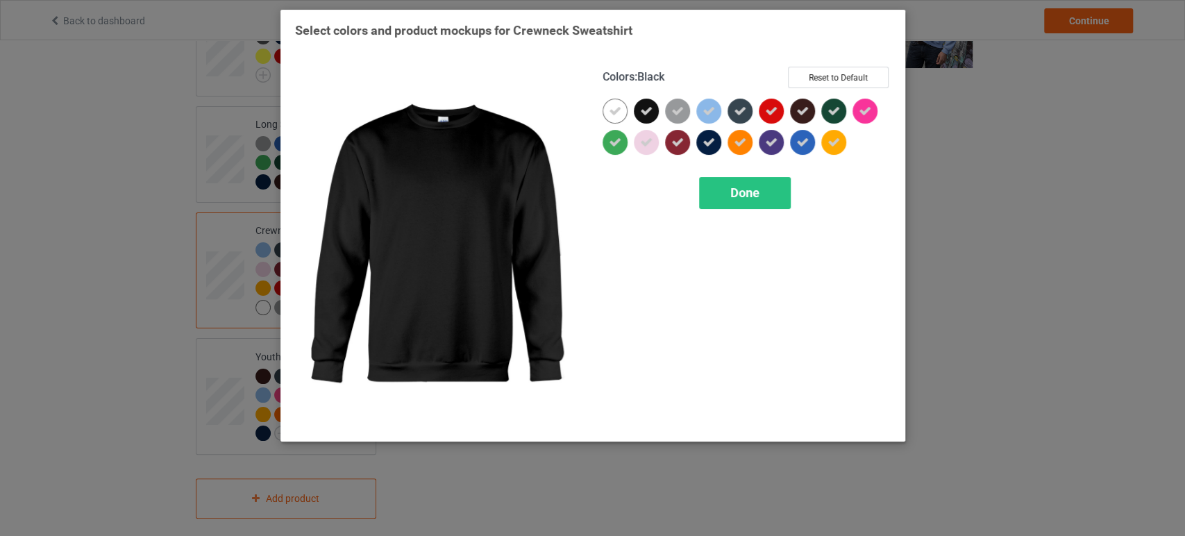
click at [634, 107] on div at bounding box center [646, 111] width 25 height 25
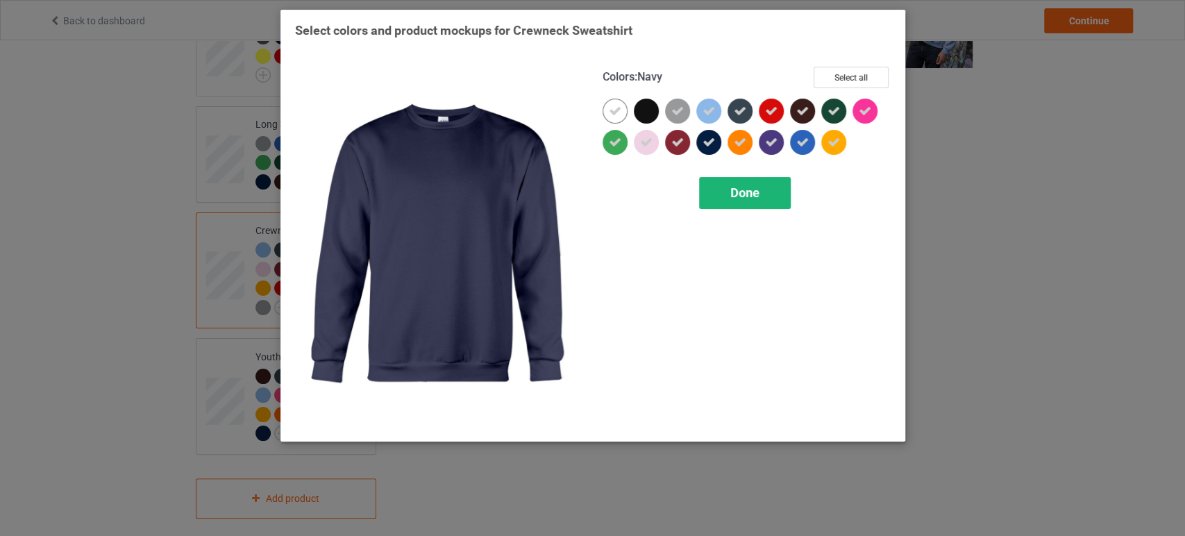
click at [748, 196] on span "Done" at bounding box center [744, 192] width 29 height 15
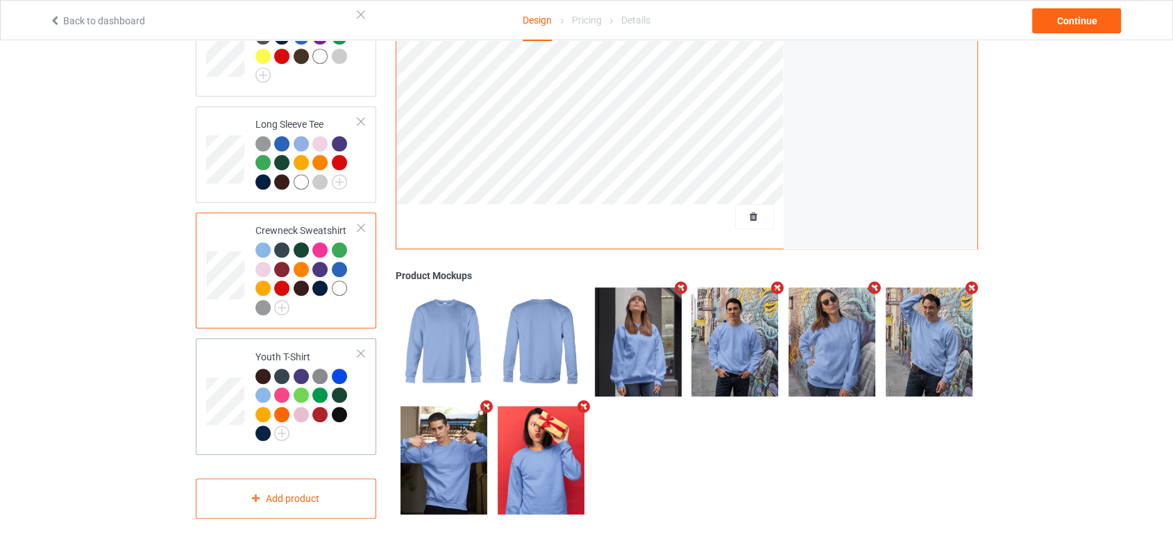
scroll to position [678, 0]
click at [278, 425] on img at bounding box center [281, 432] width 15 height 15
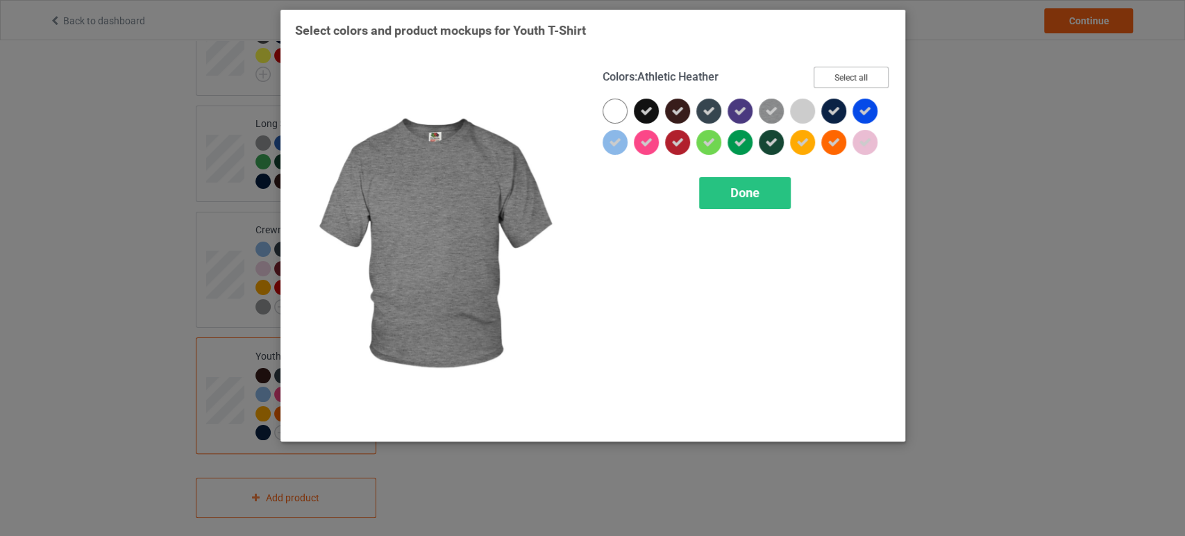
drag, startPoint x: 856, startPoint y: 65, endPoint x: 846, endPoint y: 81, distance: 18.7
click at [856, 67] on div "Colors : Athletic Heather Select all Done" at bounding box center [747, 247] width 308 height 380
click at [841, 83] on button "Select all" at bounding box center [851, 78] width 75 height 22
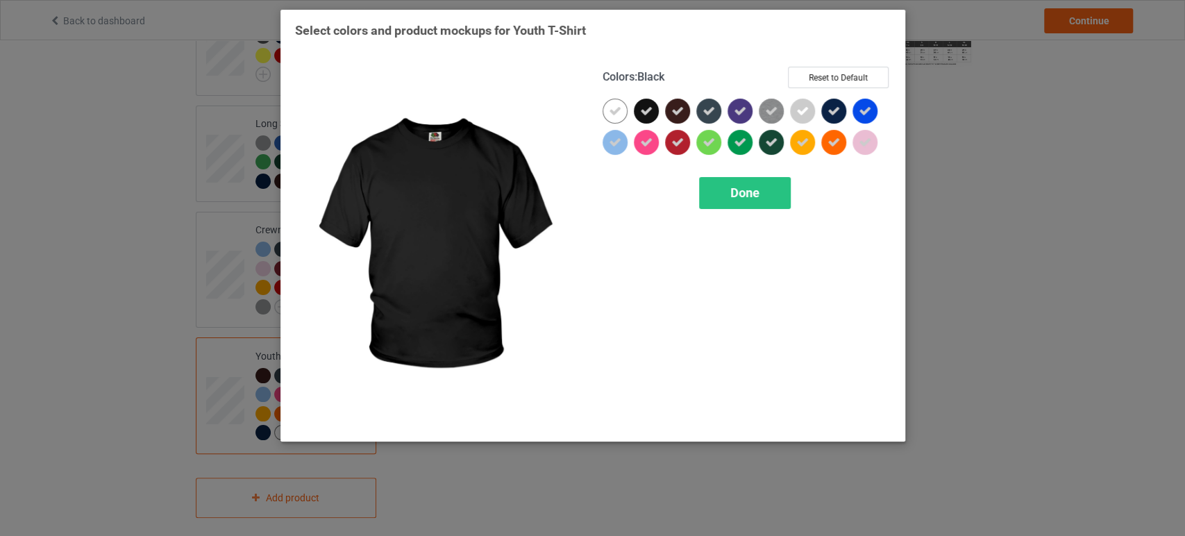
click at [647, 104] on div at bounding box center [646, 111] width 25 height 25
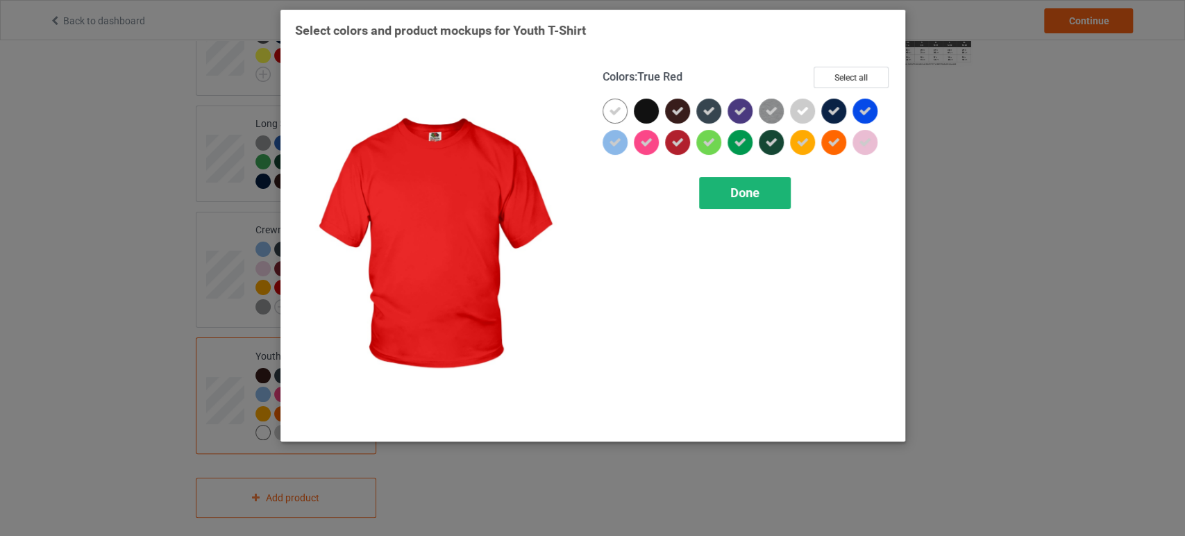
click at [738, 197] on span "Done" at bounding box center [744, 192] width 29 height 15
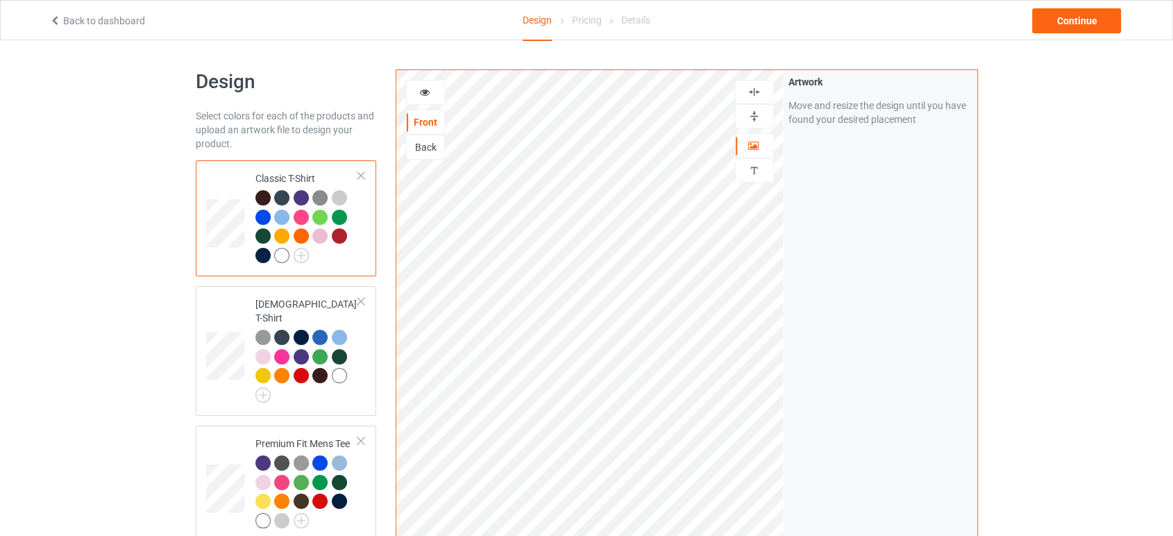
click at [766, 115] on div at bounding box center [754, 116] width 37 height 13
click at [1093, 13] on div "Continue" at bounding box center [1076, 20] width 89 height 25
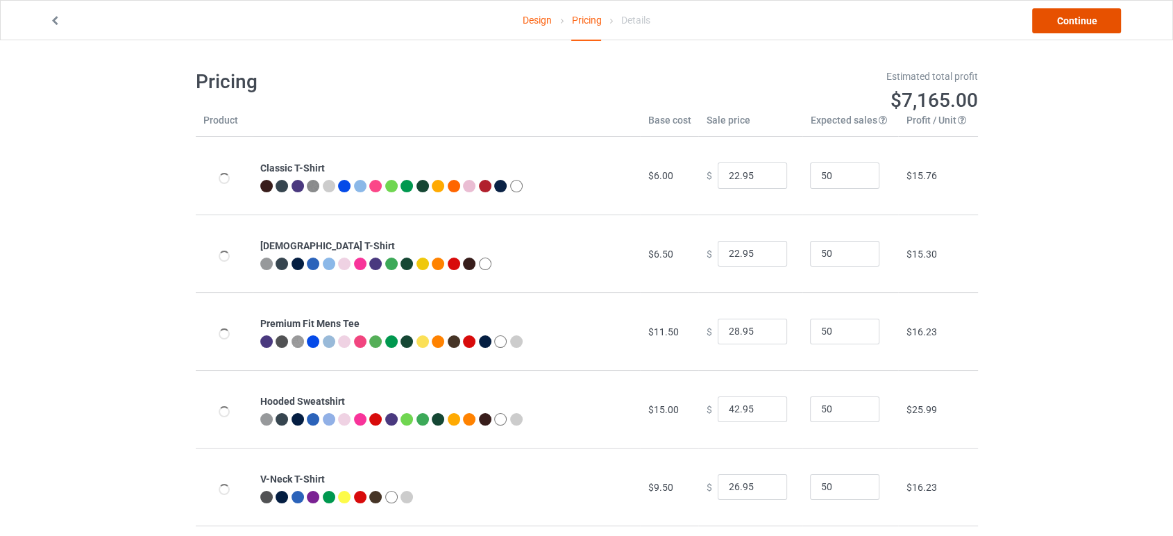
click at [1093, 13] on link "Continue" at bounding box center [1076, 20] width 89 height 25
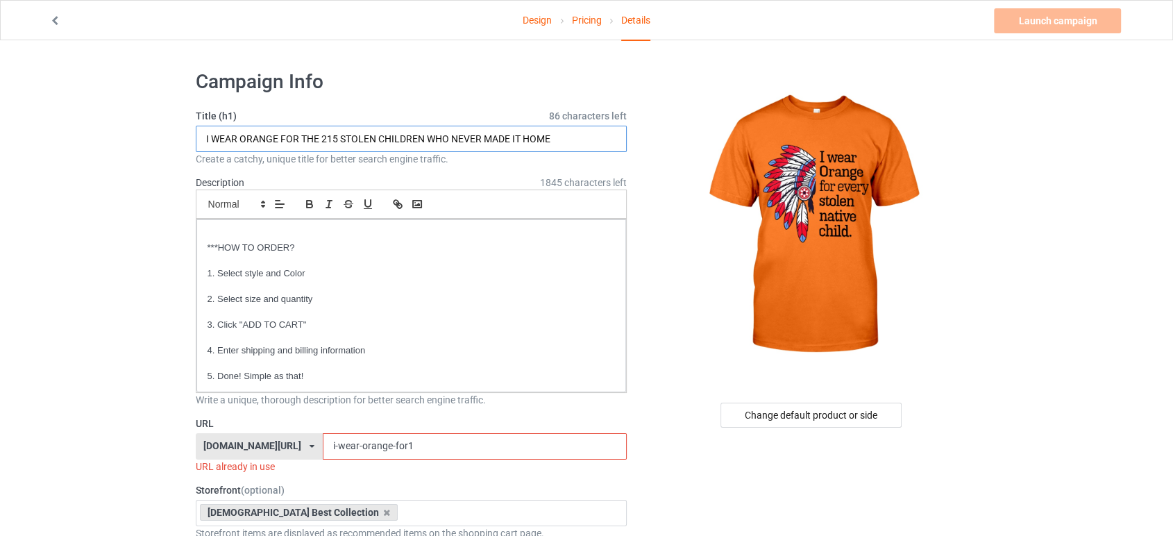
drag, startPoint x: 301, startPoint y: 140, endPoint x: 595, endPoint y: 157, distance: 294.1
click at [595, 157] on div "Title (h1) 86 characters left I WEAR ORANGE FOR THE 215 STOLEN CHILDREN WHO NEV…" at bounding box center [412, 137] width 432 height 57
type input "I WEAR ORANGE FOR EVERY STOLEN NATIVE CHILD"
click at [443, 442] on input "i-wear-orange-for1" at bounding box center [475, 446] width 304 height 26
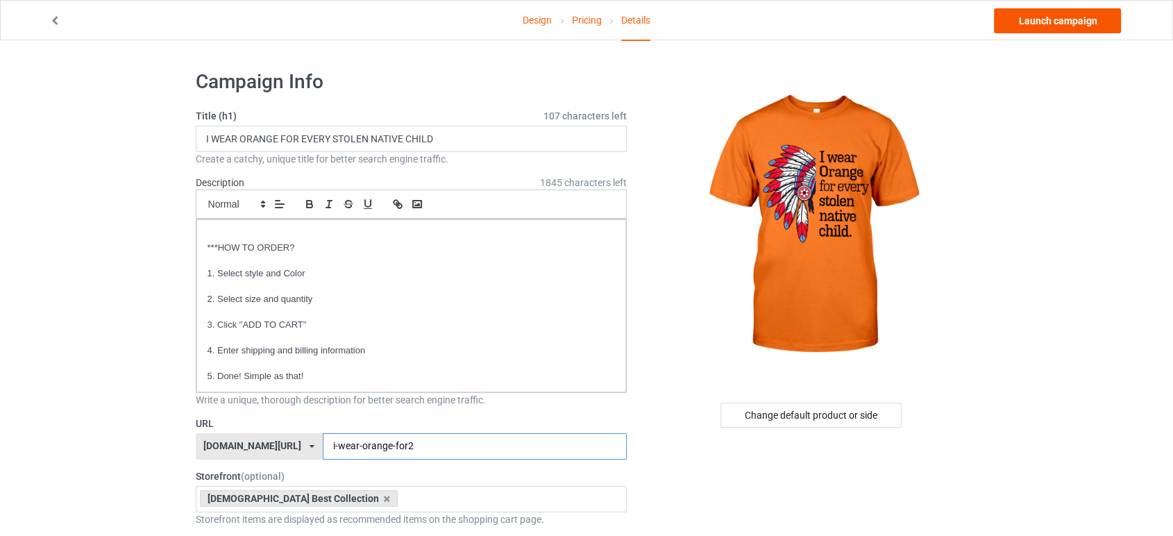
type input "i-wear-orange-for2"
click at [1027, 19] on link "Launch campaign" at bounding box center [1057, 20] width 127 height 25
